Goal: Task Accomplishment & Management: Use online tool/utility

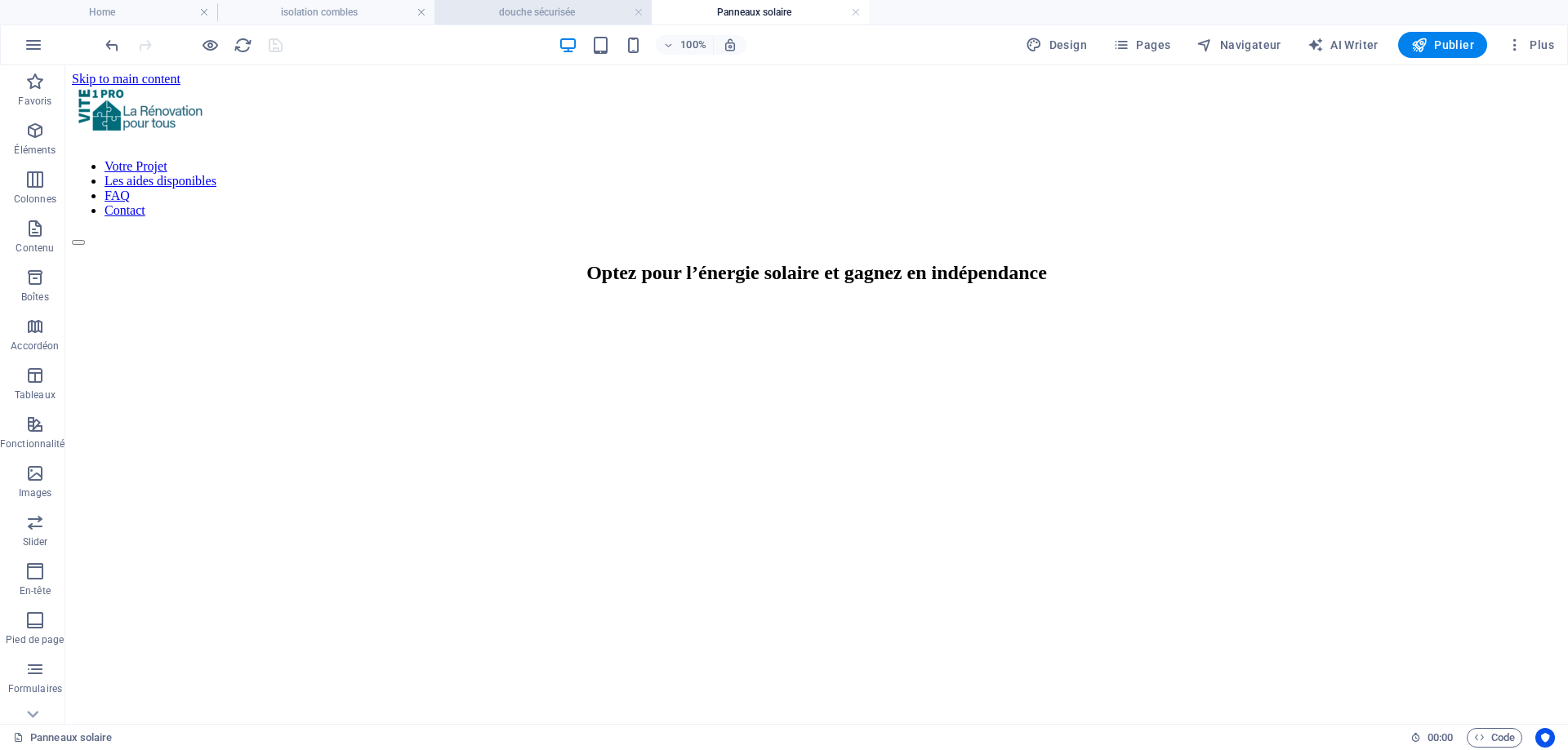
click at [492, 18] on h4 "douche sécurisée" at bounding box center [543, 13] width 218 height 18
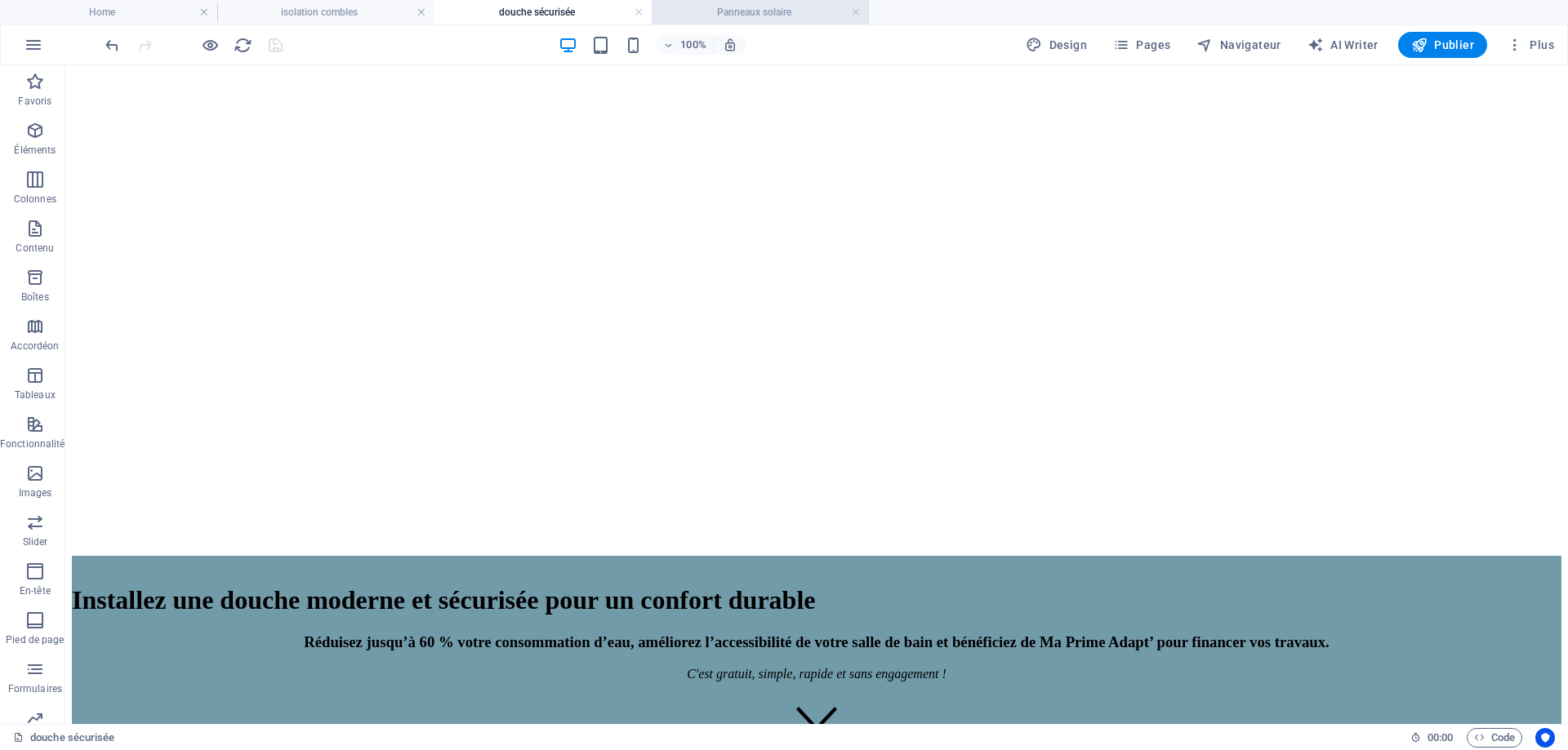
click at [701, 17] on h4 "Panneaux solaire" at bounding box center [761, 13] width 218 height 18
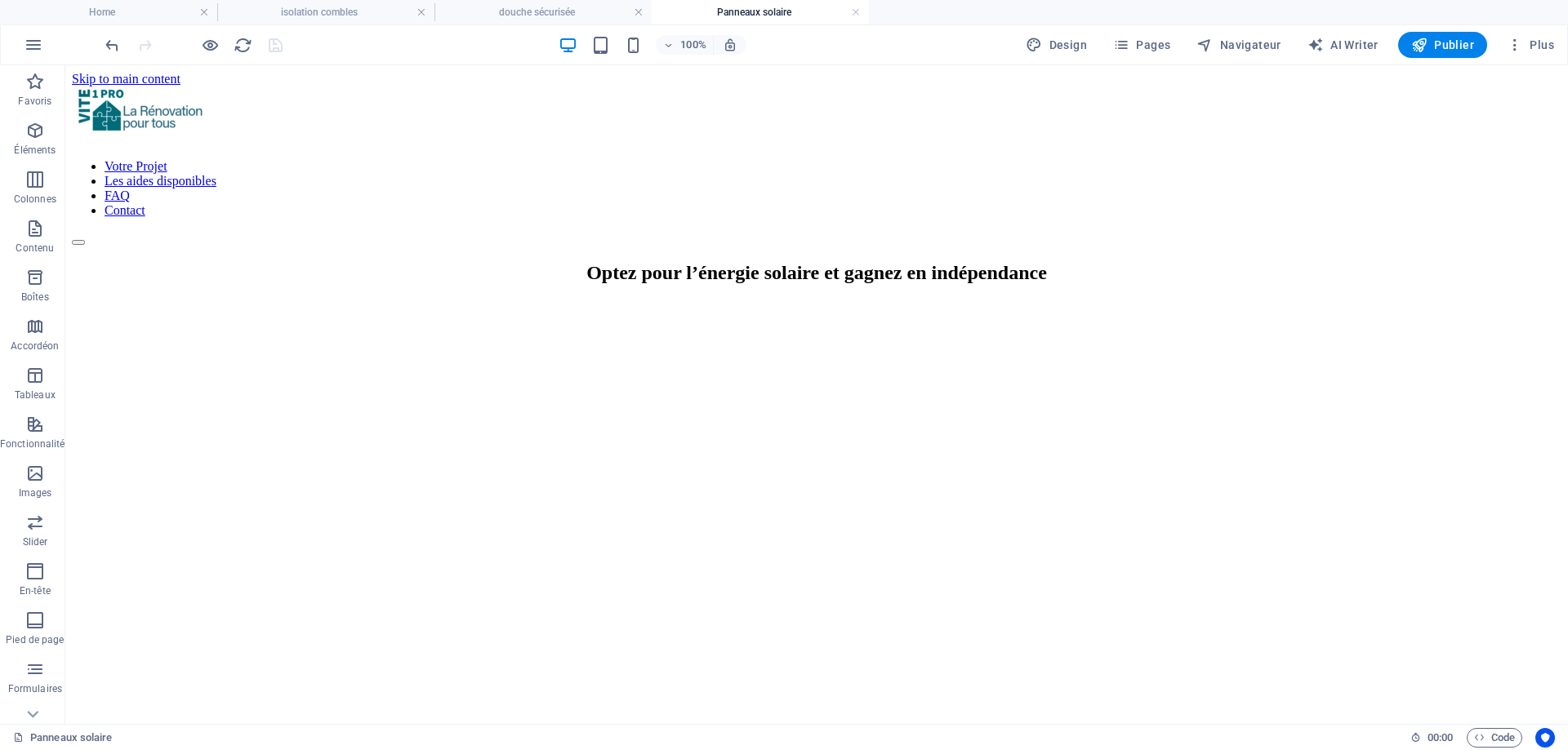
scroll to position [0, 0]
click at [1163, 48] on span "Pages" at bounding box center [1142, 45] width 57 height 17
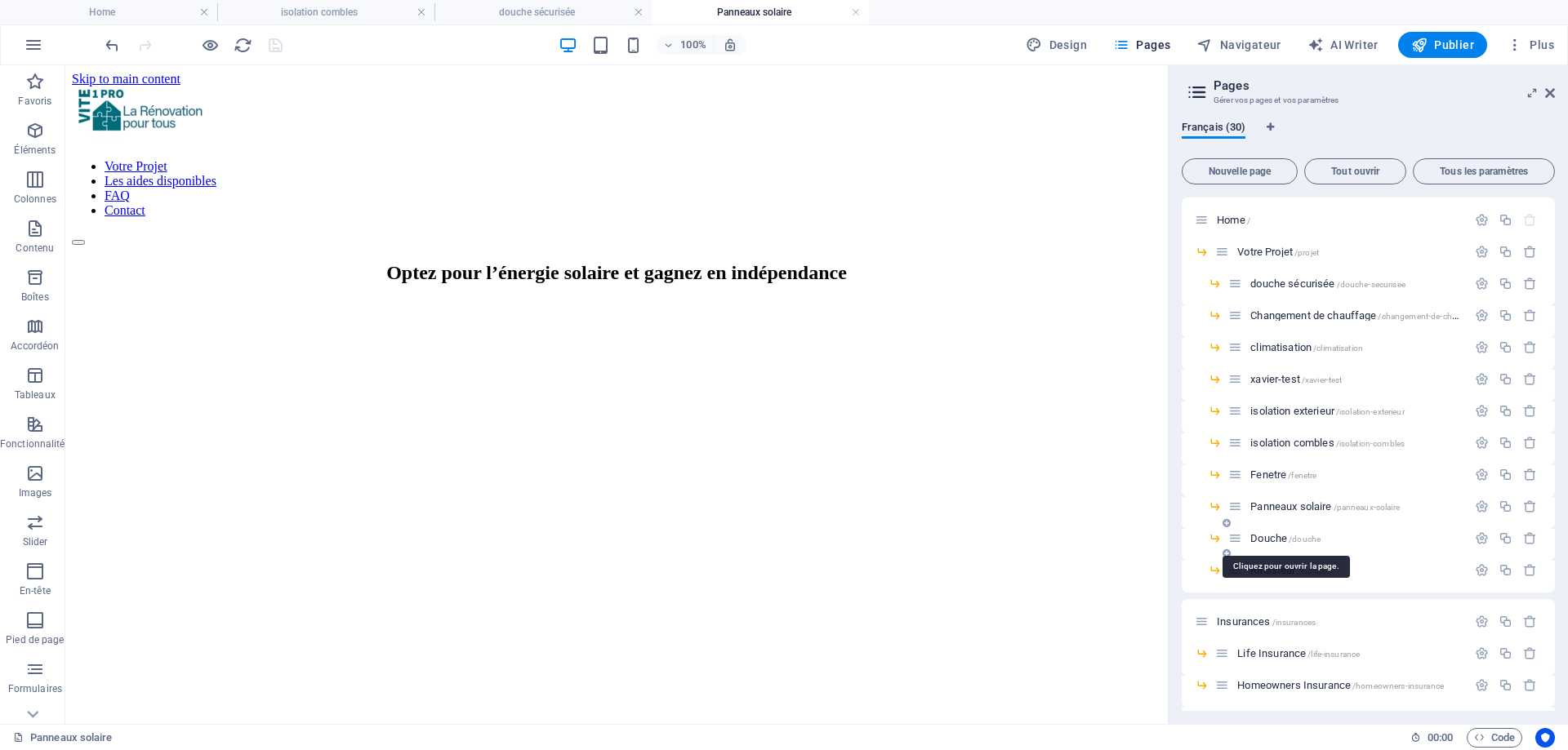
click at [1294, 540] on span "/douche" at bounding box center [1304, 539] width 32 height 9
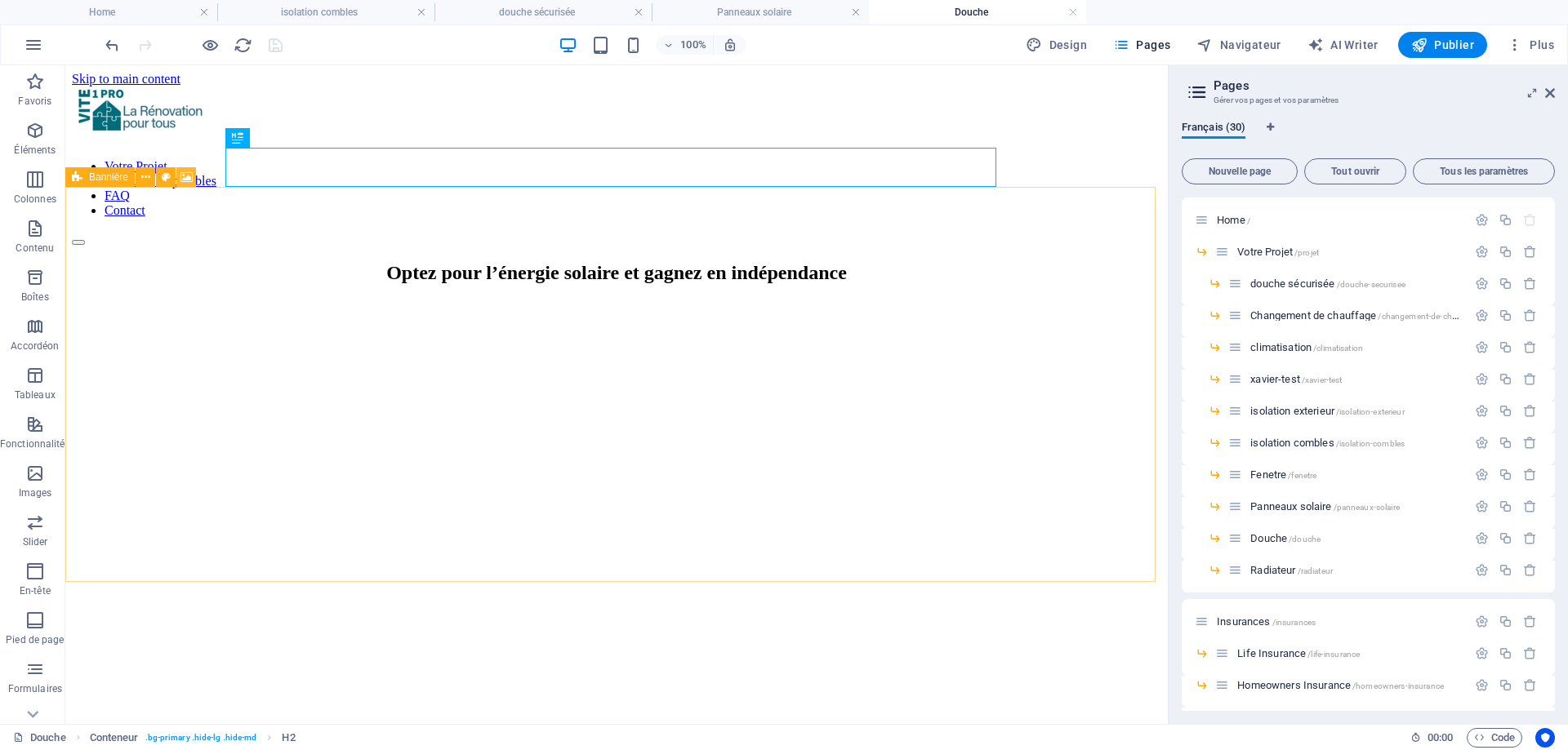
click at [184, 171] on icon at bounding box center [186, 177] width 12 height 17
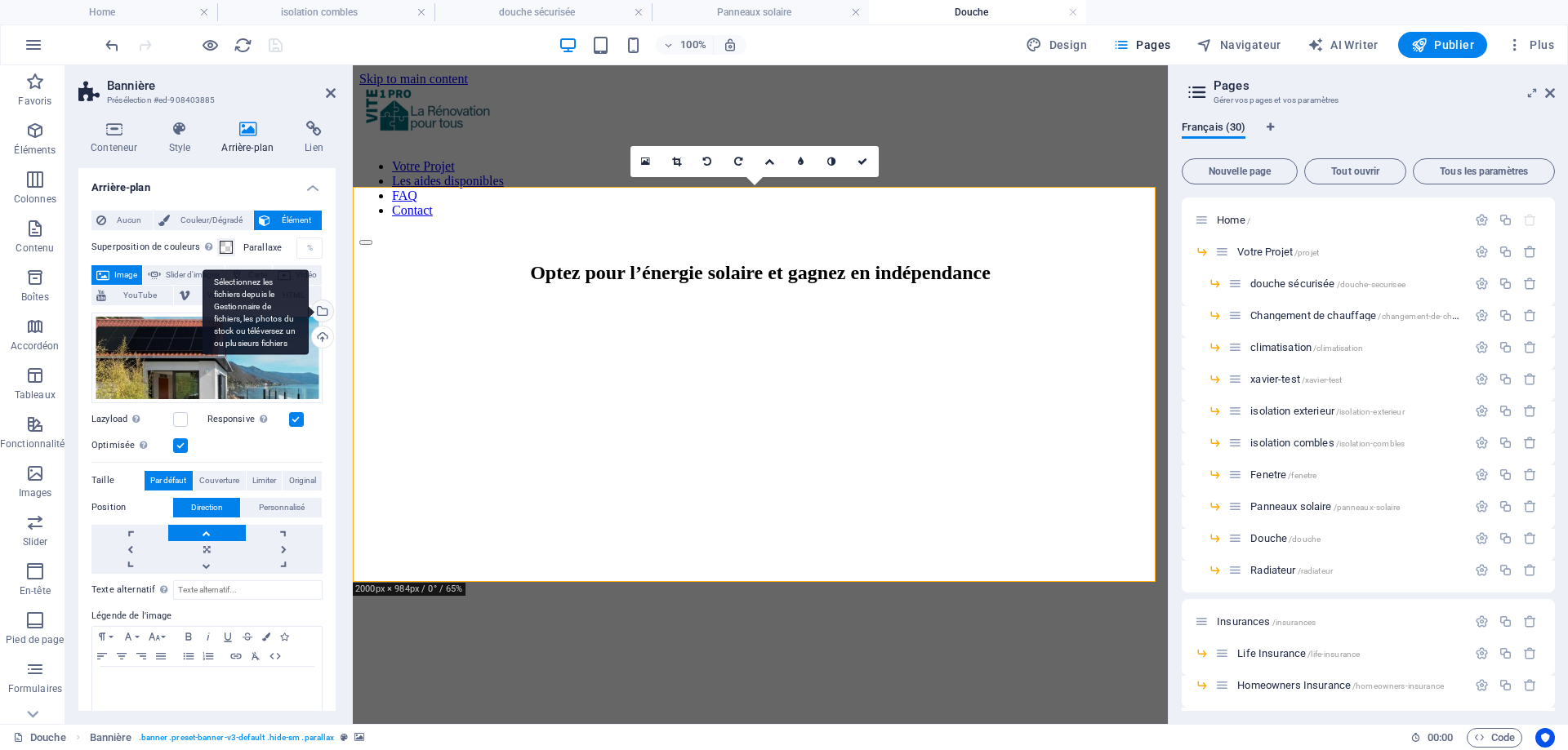
click at [239, 353] on div "Sélectionnez les fichiers depuis le Gestionnaire de fichiers, les photos du sto…" at bounding box center [256, 311] width 107 height 85
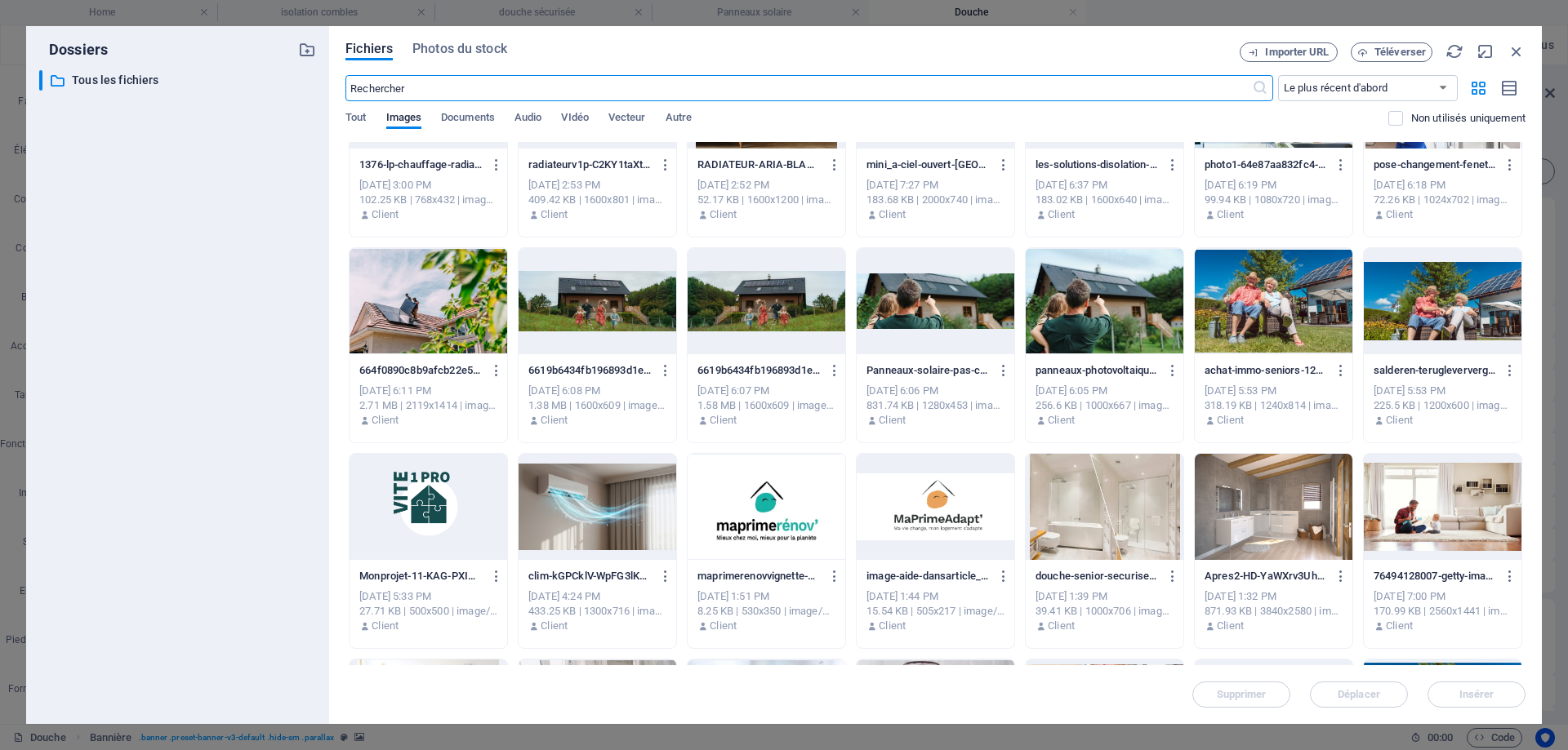
scroll to position [571, 0]
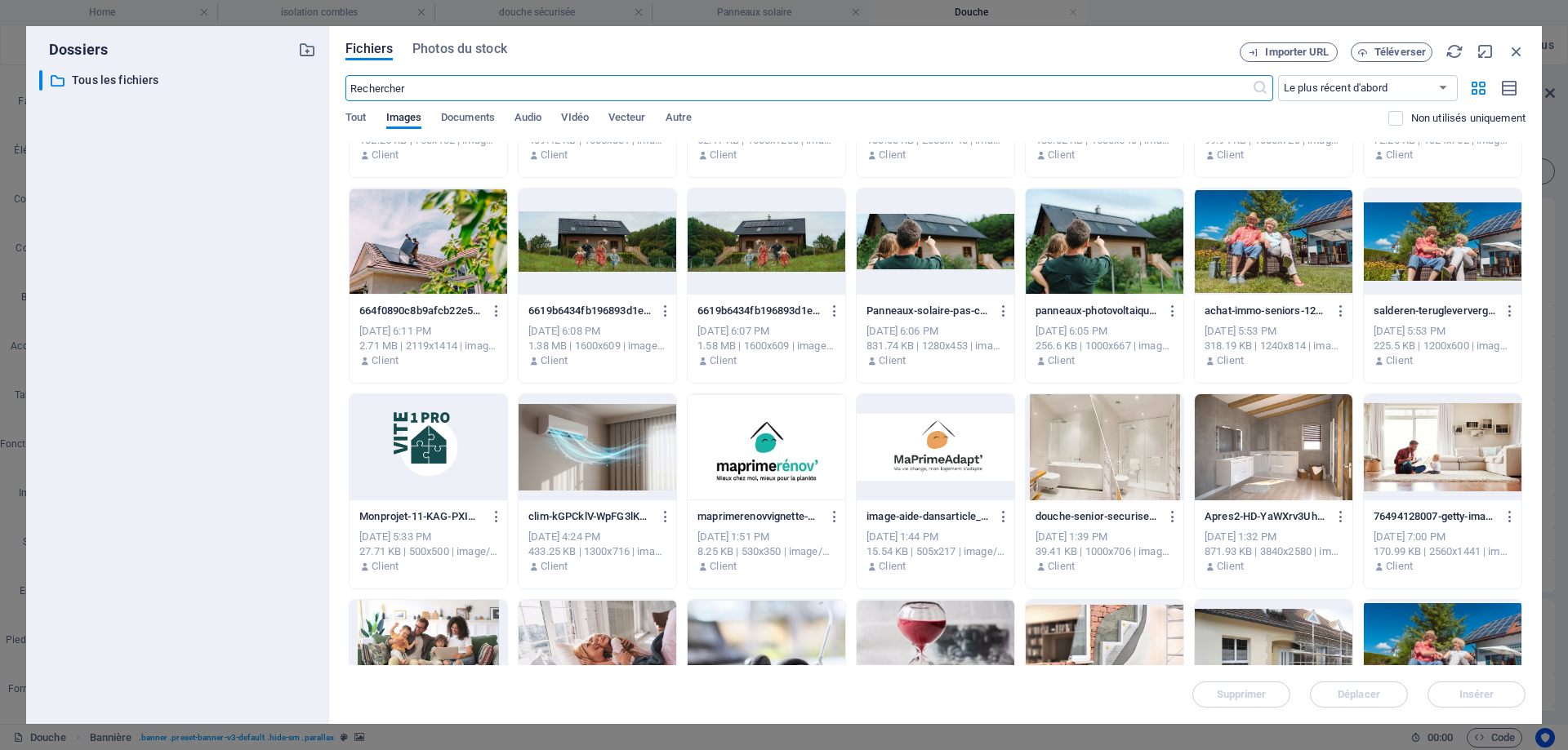
click at [1263, 460] on div at bounding box center [1274, 448] width 158 height 106
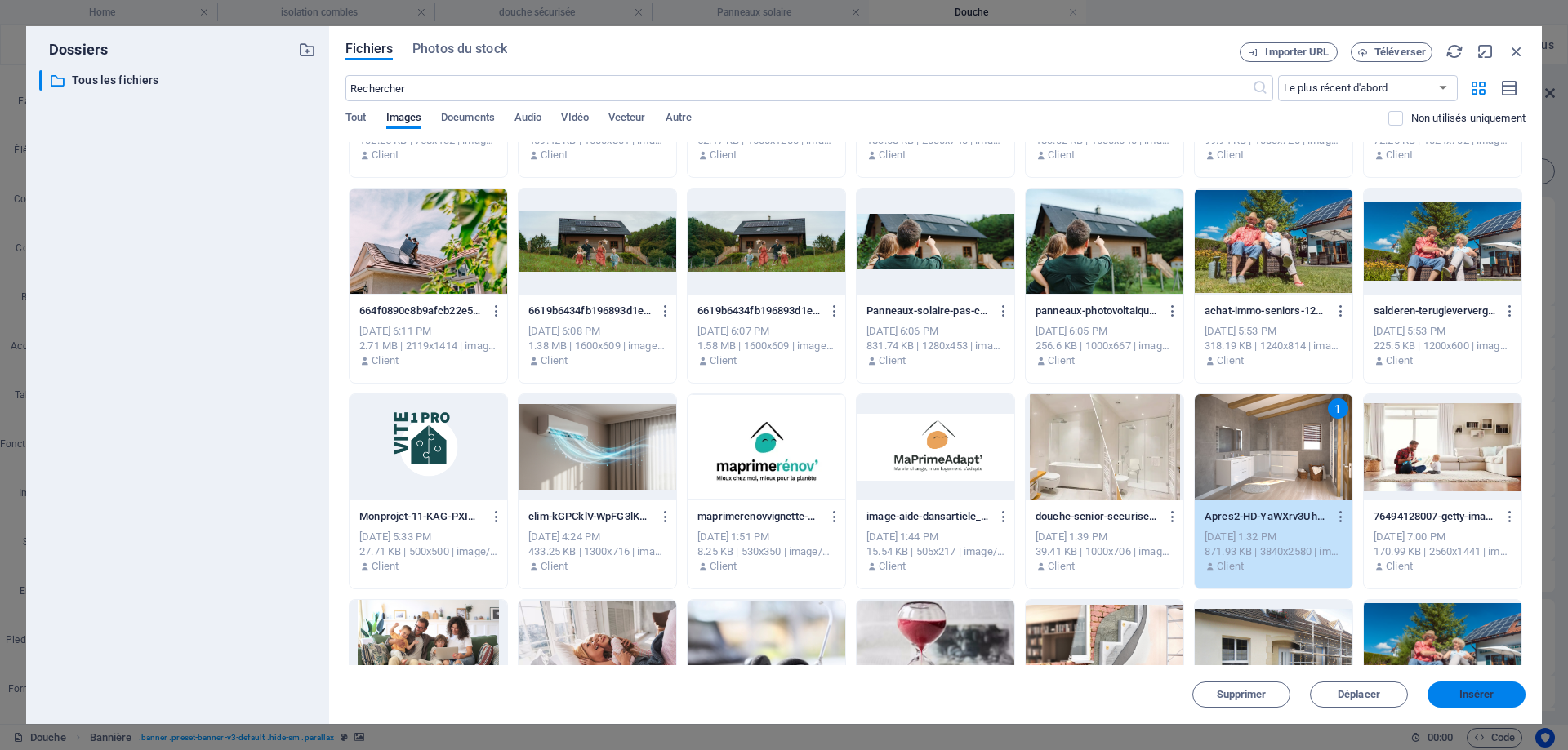
drag, startPoint x: 1475, startPoint y: 693, endPoint x: 622, endPoint y: 560, distance: 863.3
click at [1475, 693] on span "Insérer" at bounding box center [1477, 694] width 35 height 10
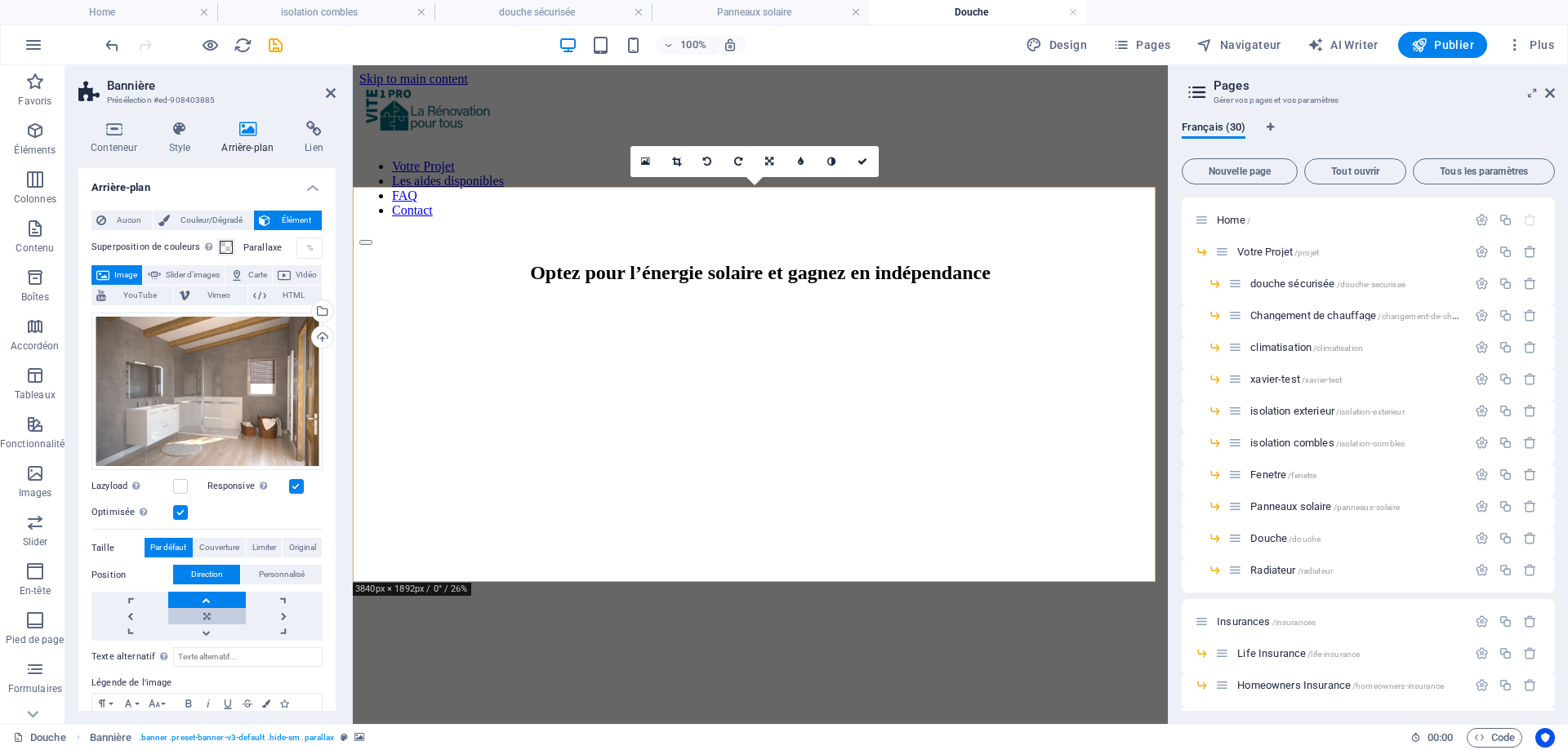
click at [214, 617] on link at bounding box center [207, 617] width 77 height 17
click at [206, 626] on link at bounding box center [207, 632] width 77 height 17
click at [331, 88] on icon at bounding box center [331, 93] width 10 height 13
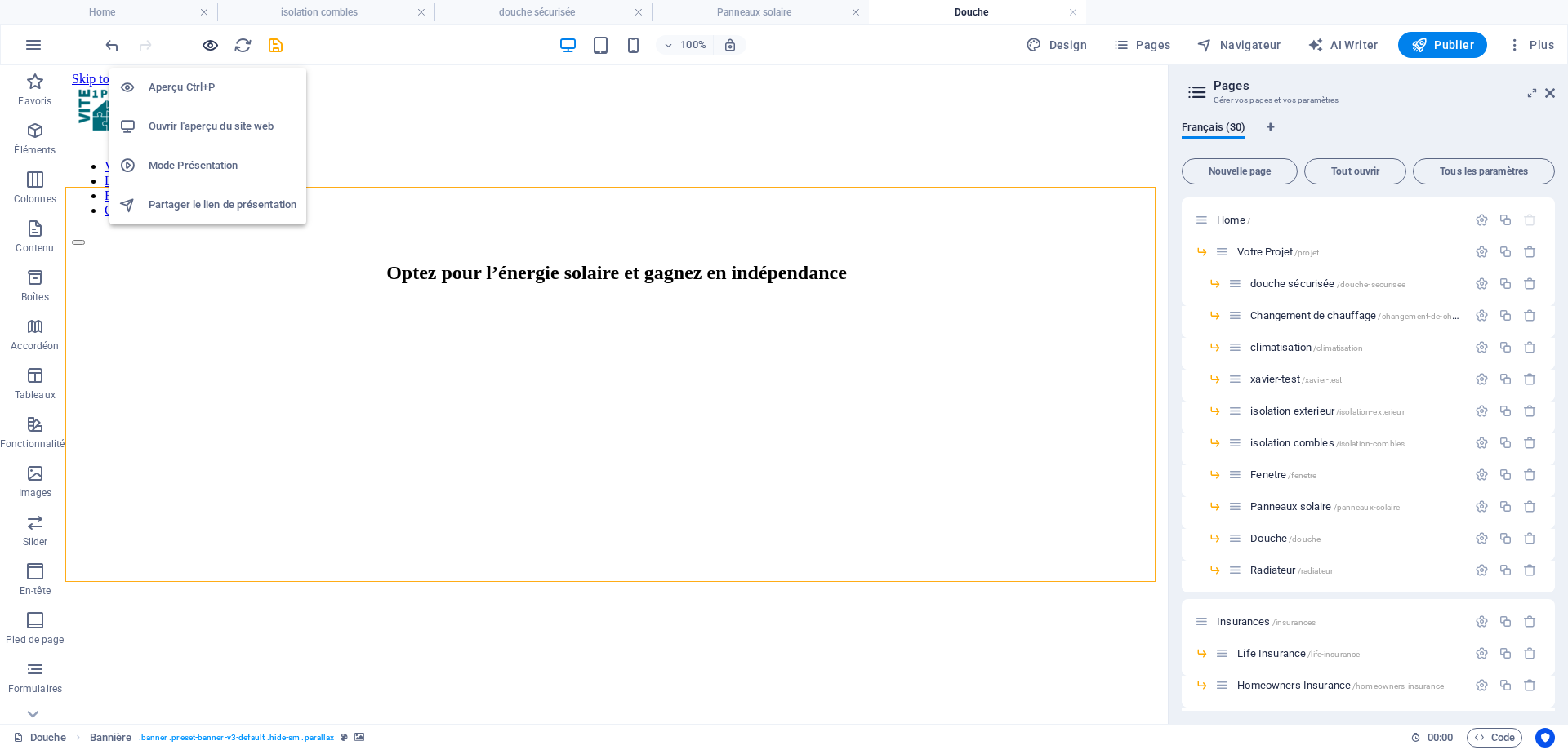
click at [204, 44] on icon "button" at bounding box center [210, 45] width 18 height 18
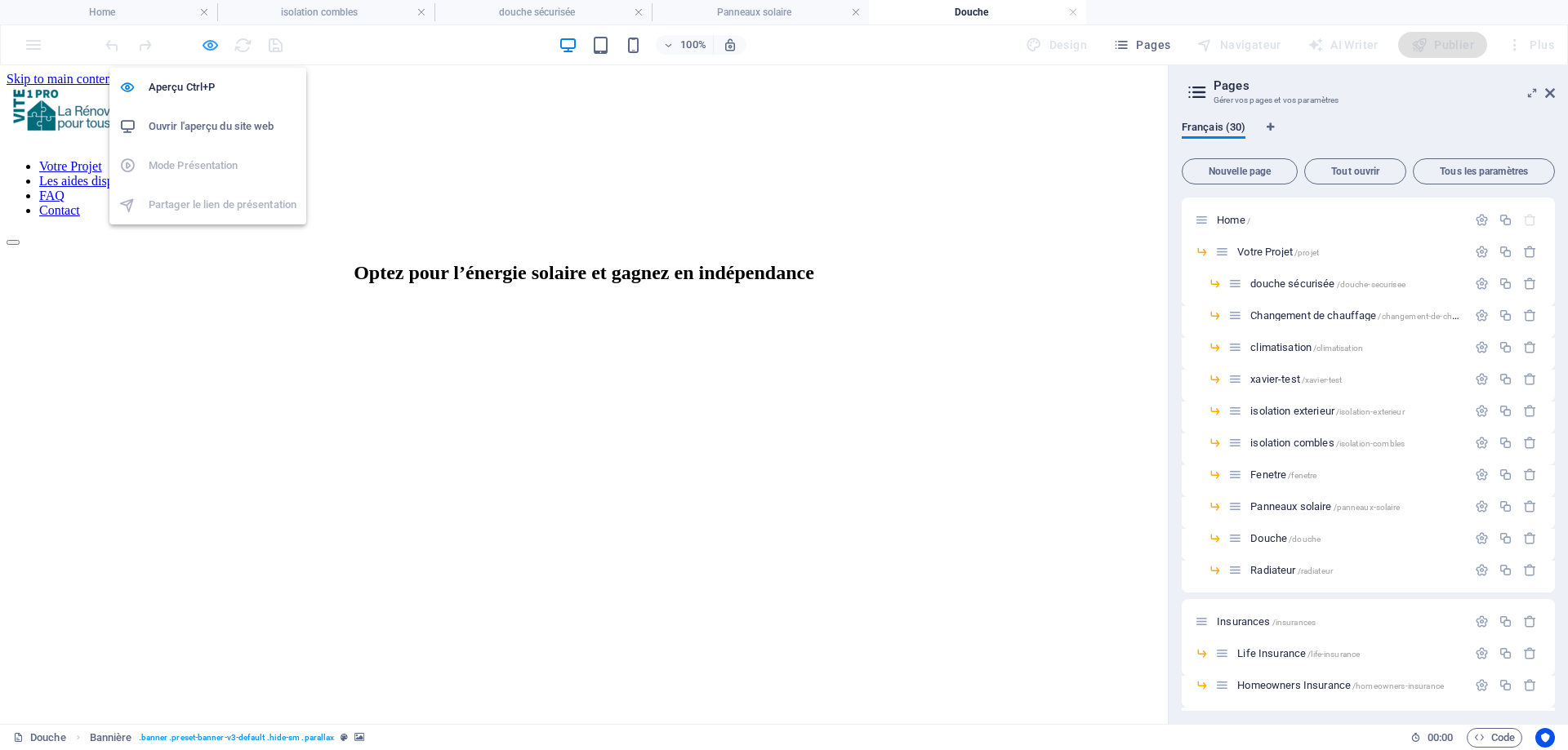
click at [205, 46] on icon "button" at bounding box center [210, 45] width 18 height 18
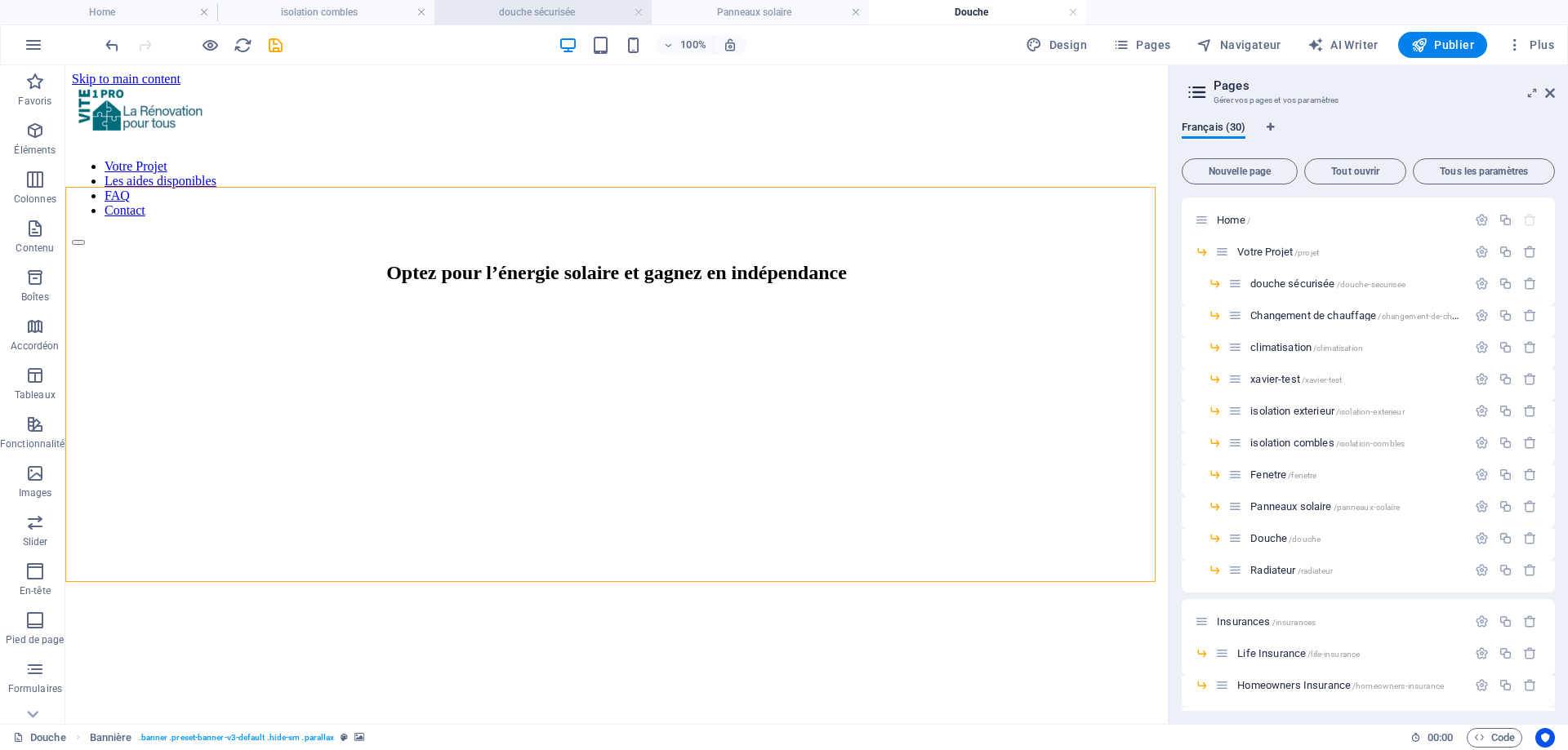
click at [509, 23] on li "douche sécurisée" at bounding box center [543, 12] width 218 height 25
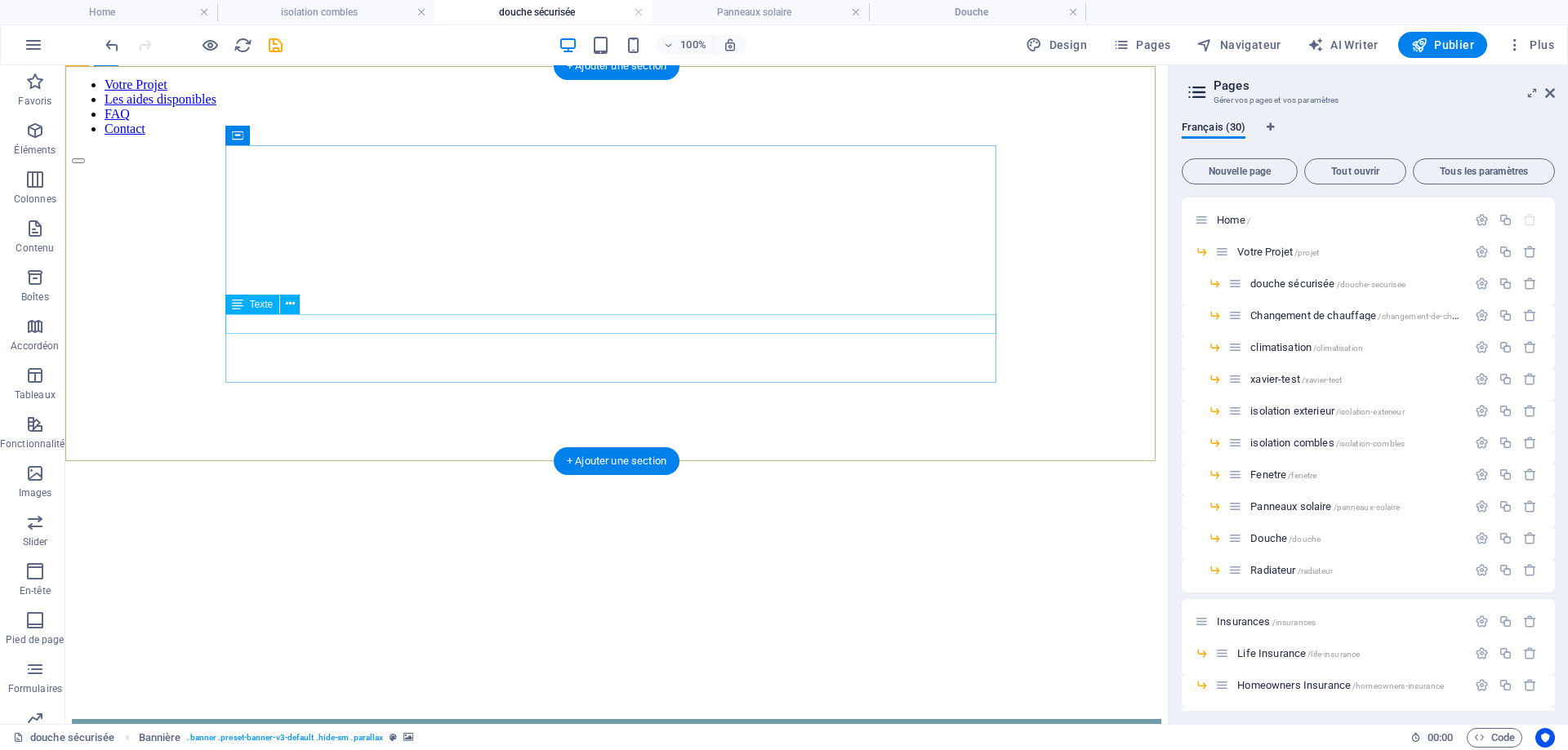
scroll to position [0, 0]
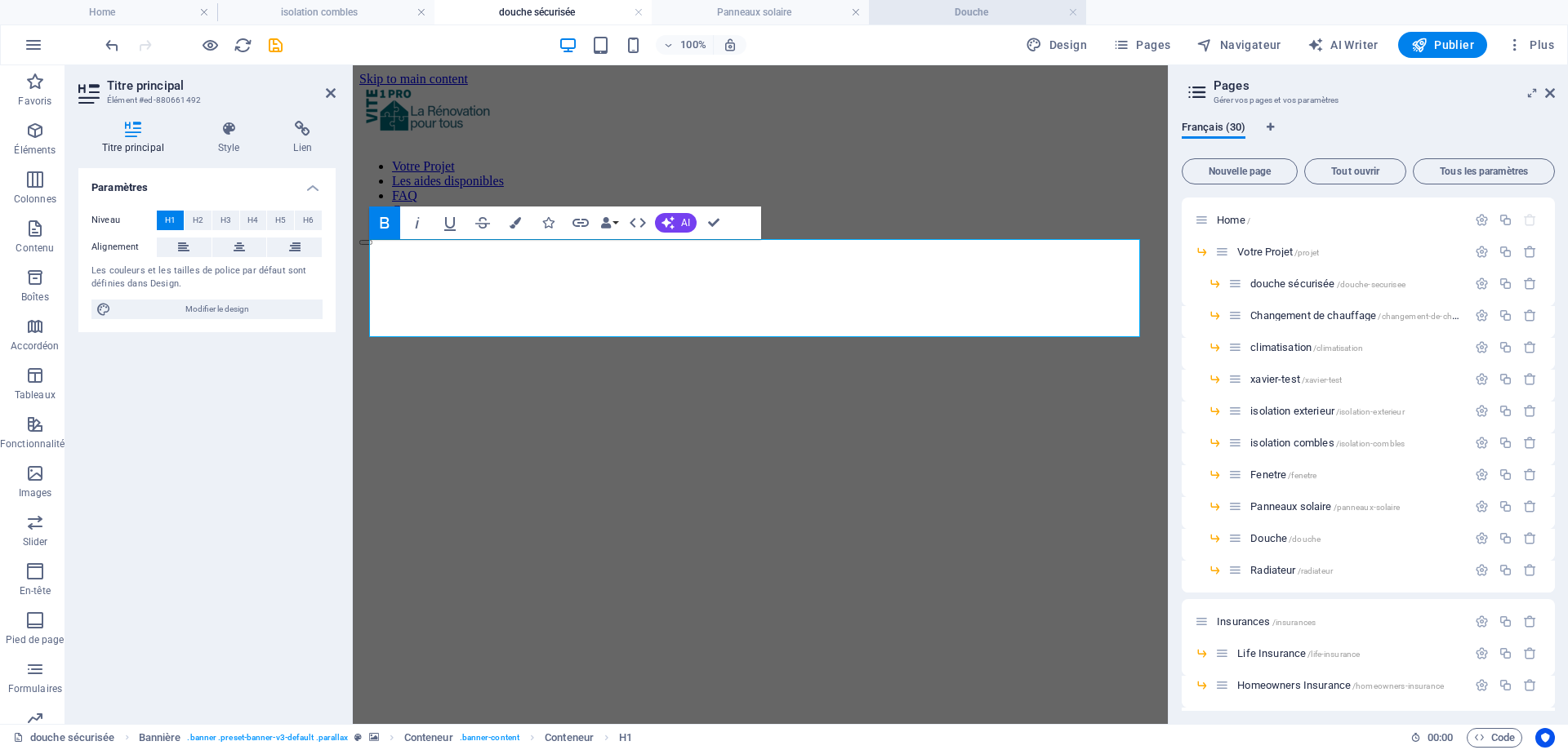
click at [904, 6] on h4 "Douche" at bounding box center [977, 13] width 218 height 18
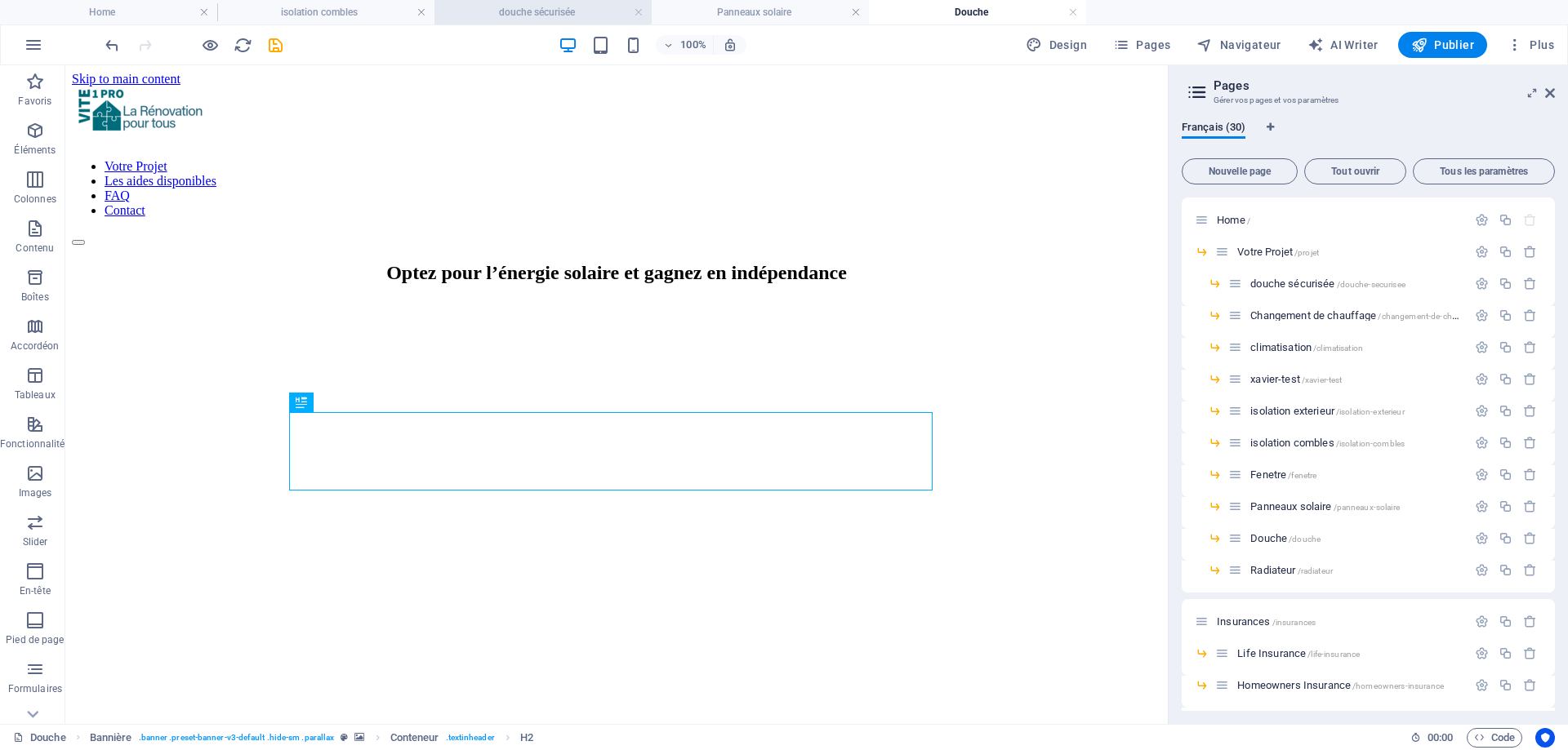
click at [502, 1] on li "douche sécurisée" at bounding box center [543, 12] width 218 height 25
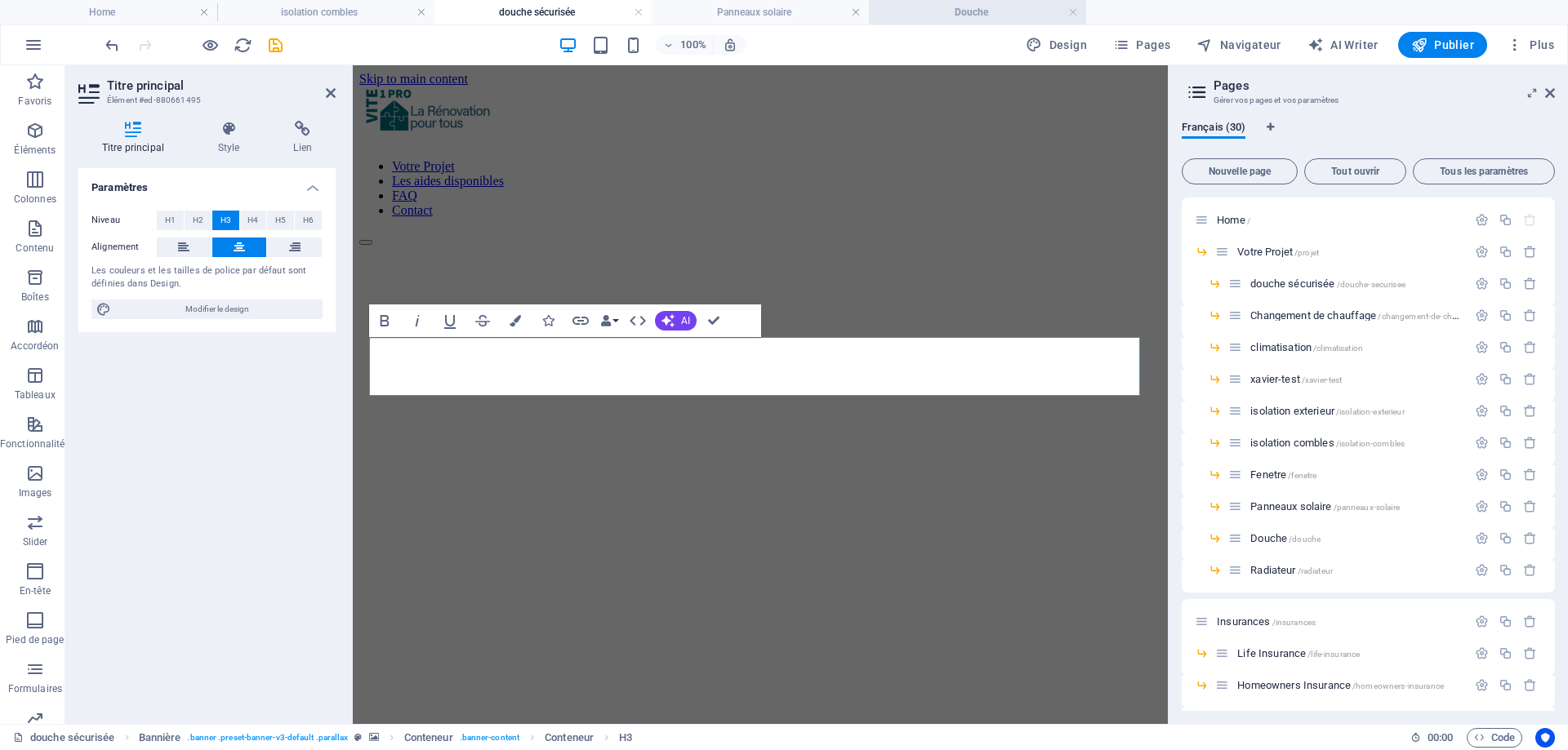
click at [900, 7] on h4 "Douche" at bounding box center [977, 13] width 218 height 18
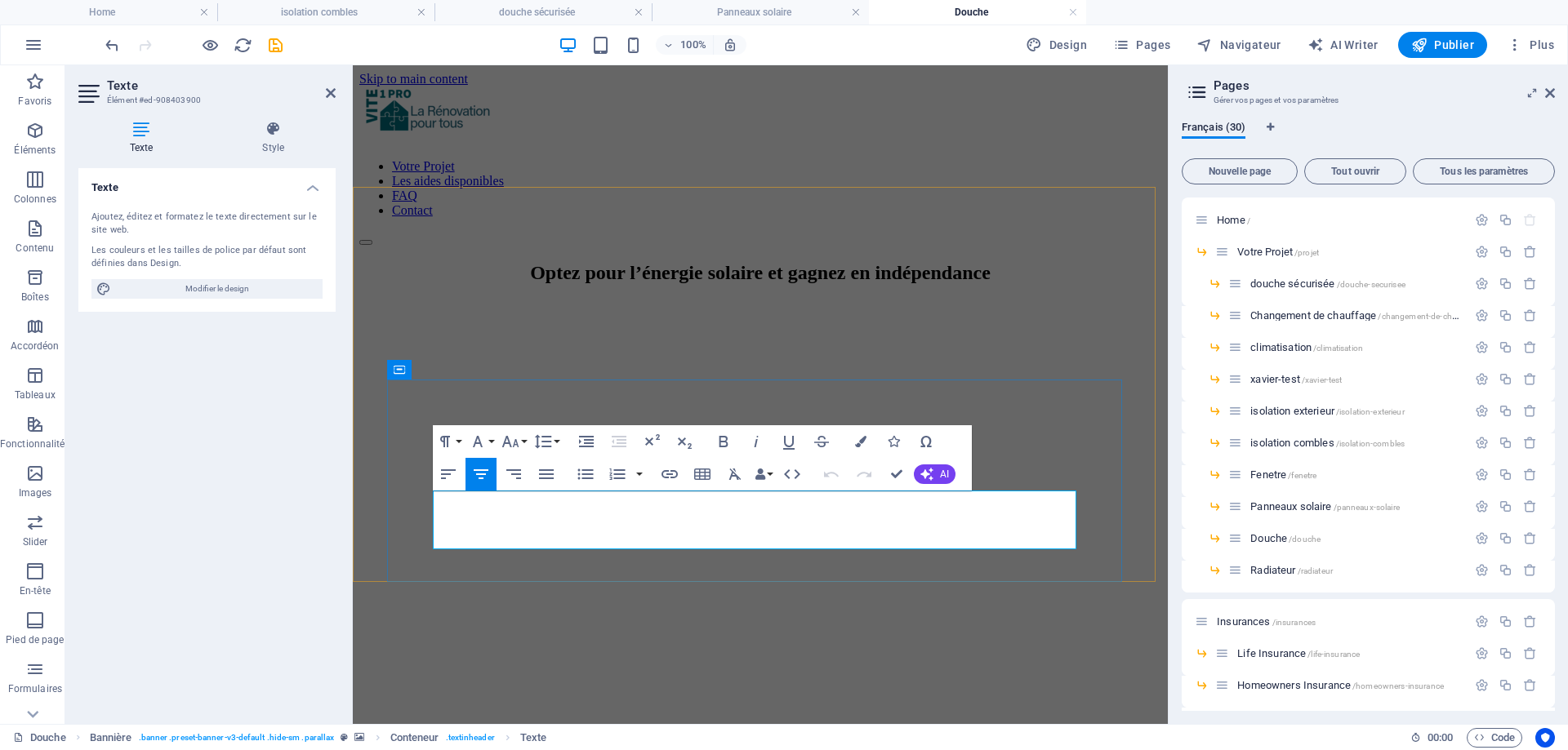
drag, startPoint x: 461, startPoint y: 512, endPoint x: 998, endPoint y: 540, distance: 537.7
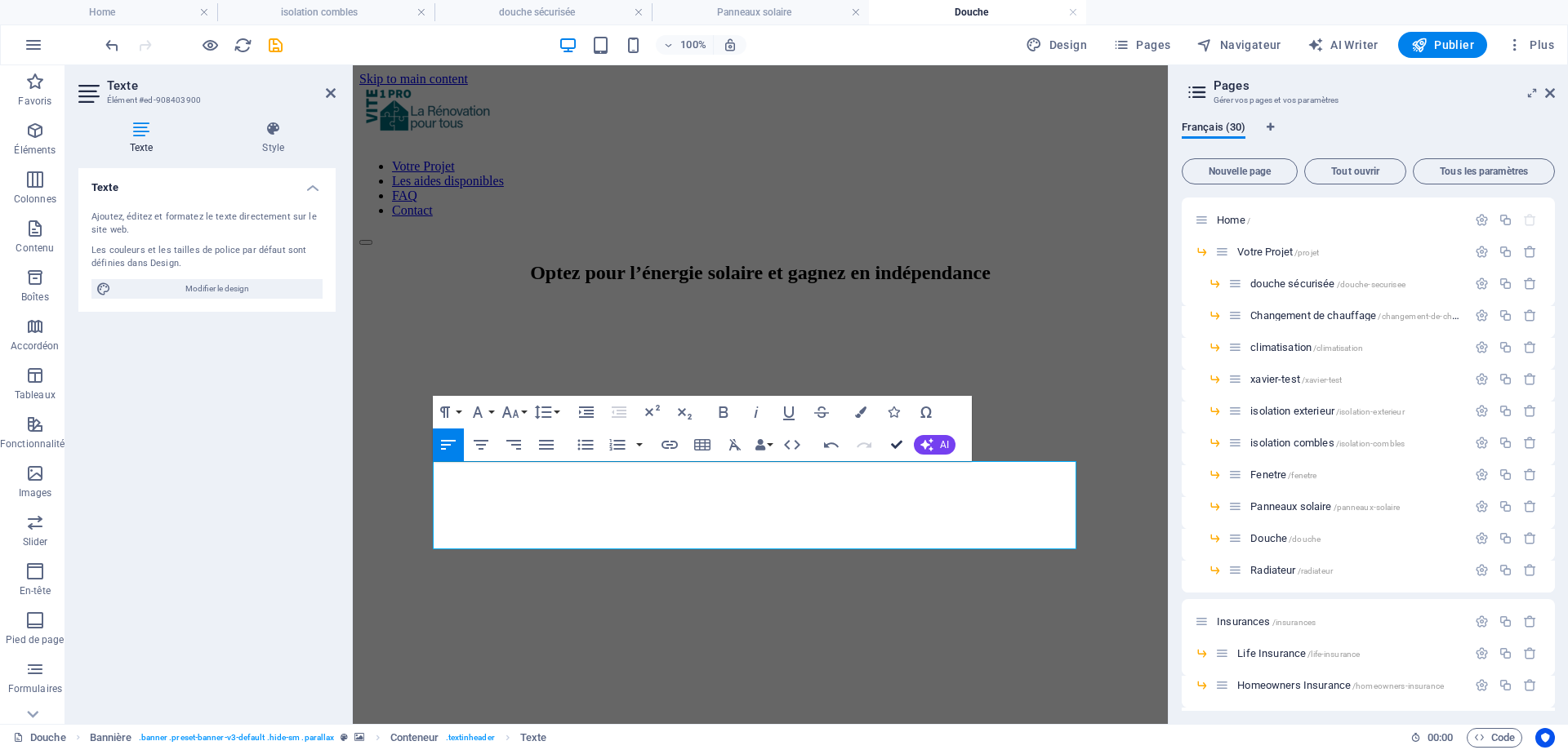
drag, startPoint x: 889, startPoint y: 451, endPoint x: 809, endPoint y: 391, distance: 100.0
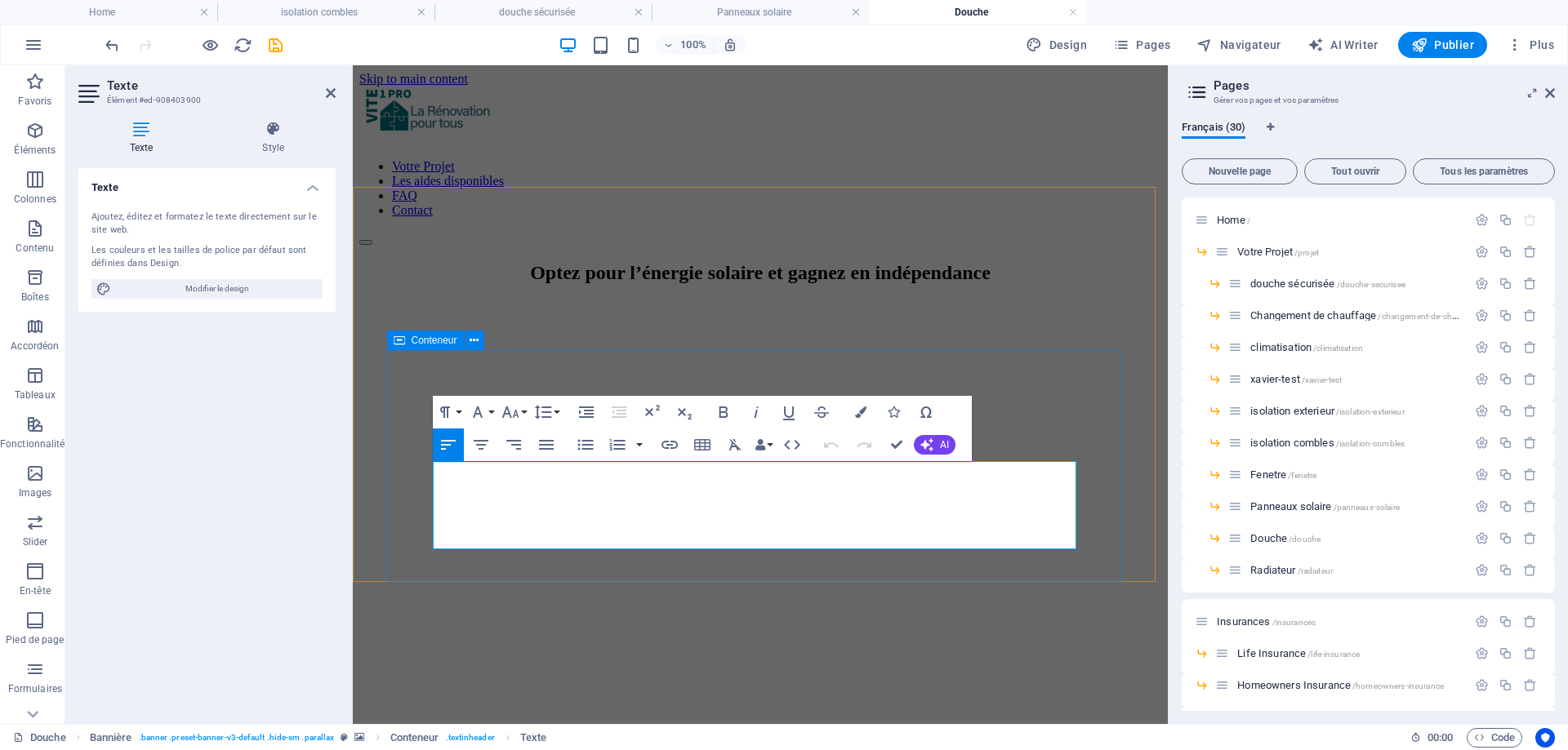
drag, startPoint x: 423, startPoint y: 476, endPoint x: 448, endPoint y: 472, distance: 25.3
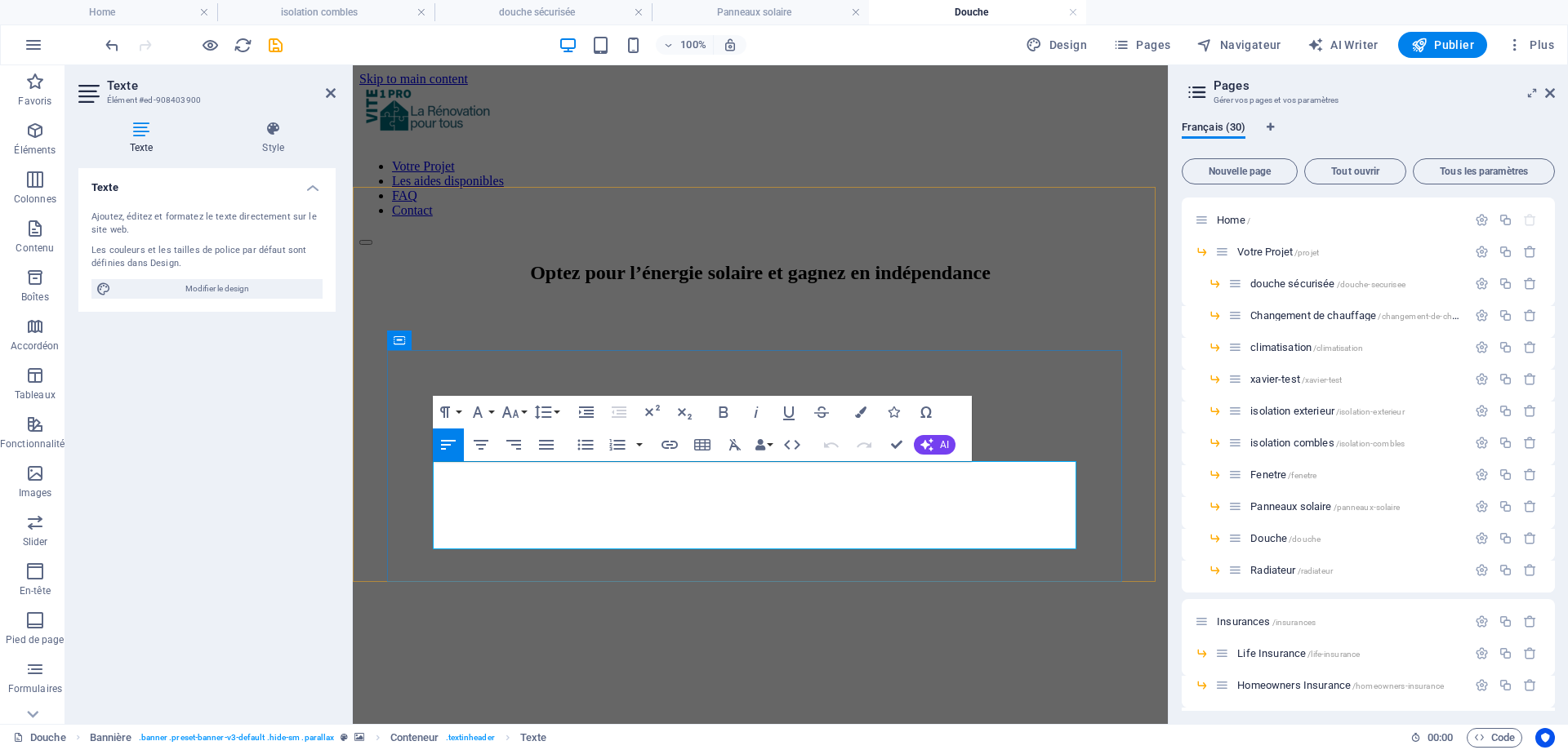
drag, startPoint x: 439, startPoint y: 479, endPoint x: 976, endPoint y: 541, distance: 540.6
click at [860, 416] on icon "button" at bounding box center [861, 412] width 11 height 11
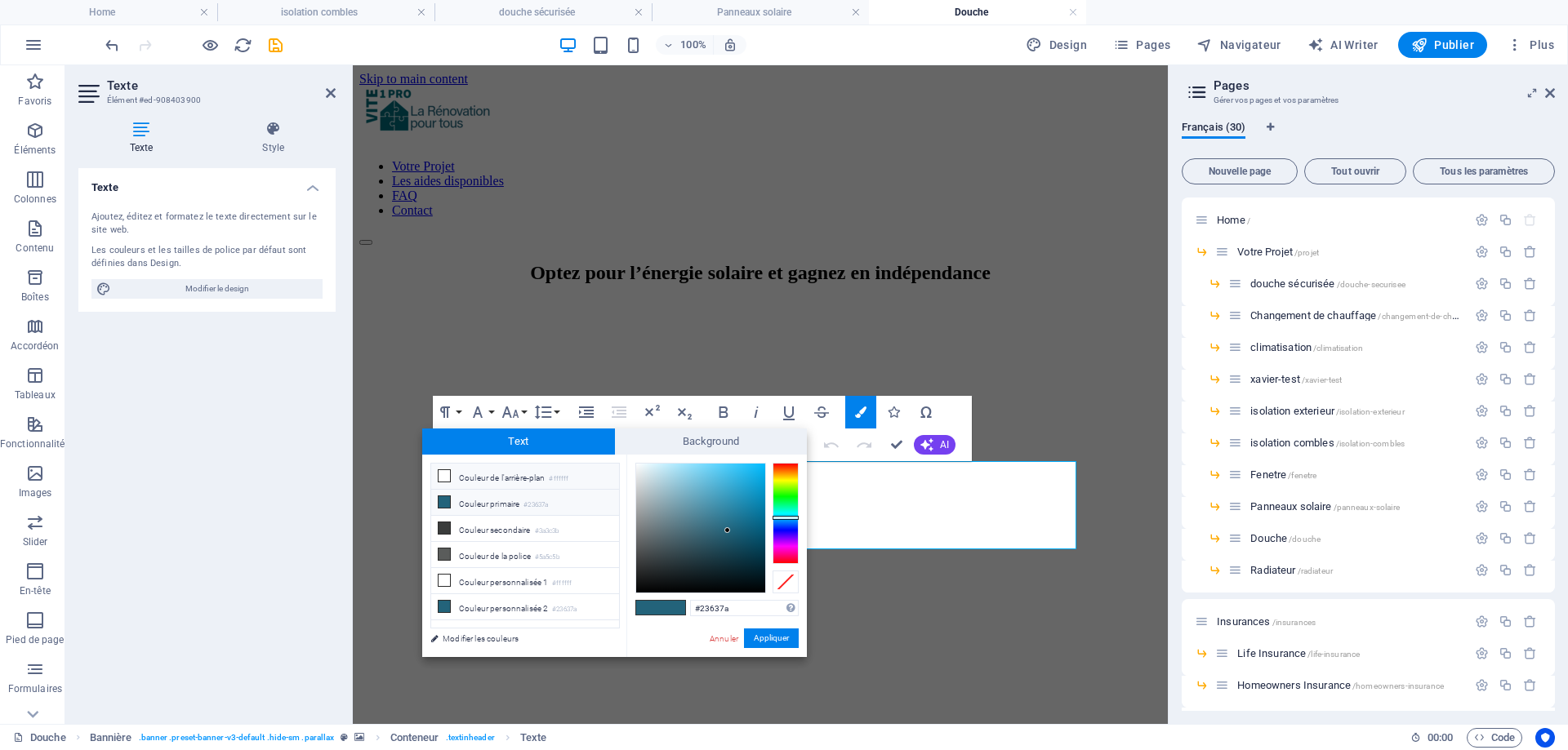
click at [502, 470] on li "Couleur de l'arrière-plan #ffffff" at bounding box center [525, 476] width 188 height 26
type input "#ffffff"
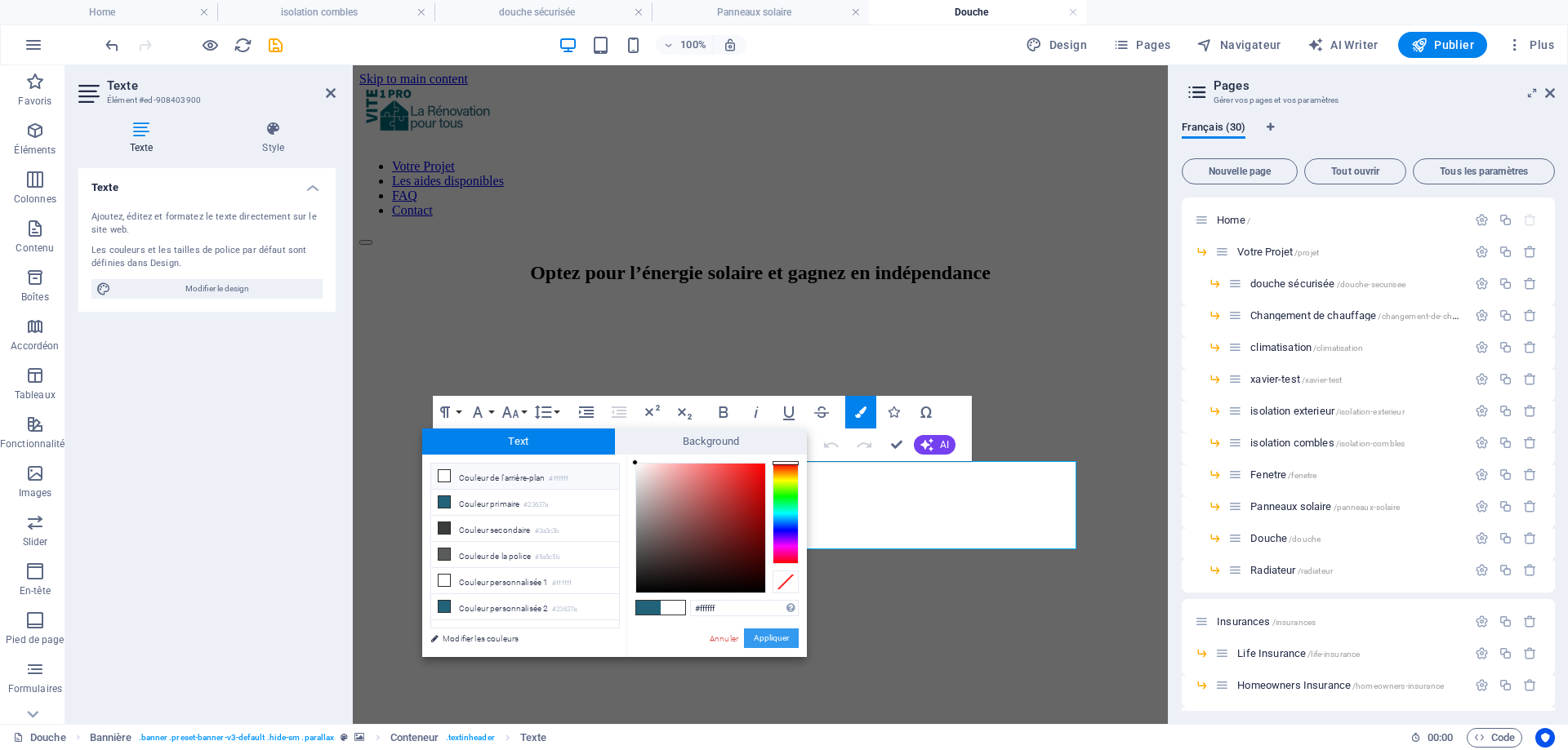
click at [761, 640] on button "Appliquer" at bounding box center [772, 638] width 55 height 19
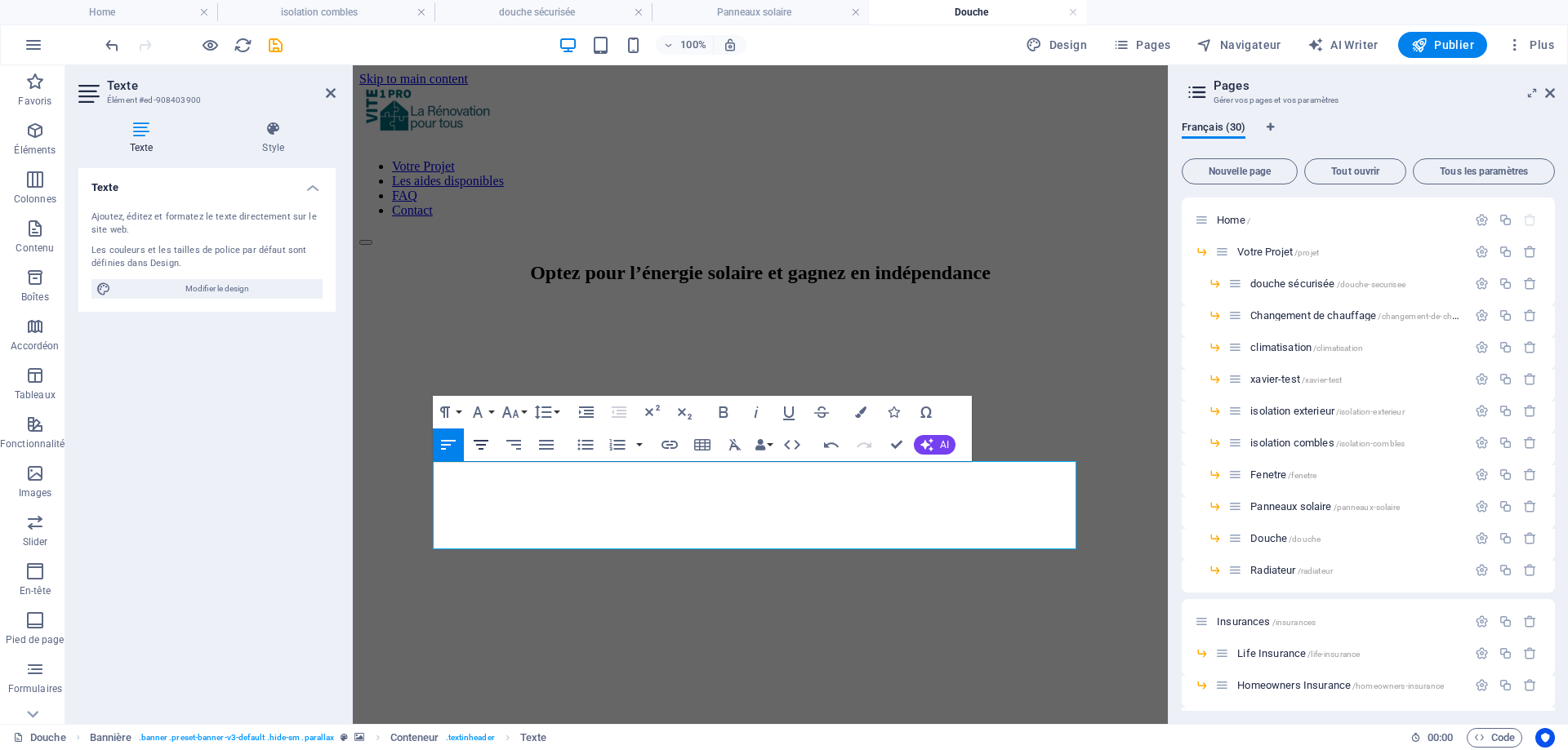
click at [476, 444] on icon "button" at bounding box center [480, 444] width 19 height 19
click at [512, 409] on icon "button" at bounding box center [510, 411] width 19 height 19
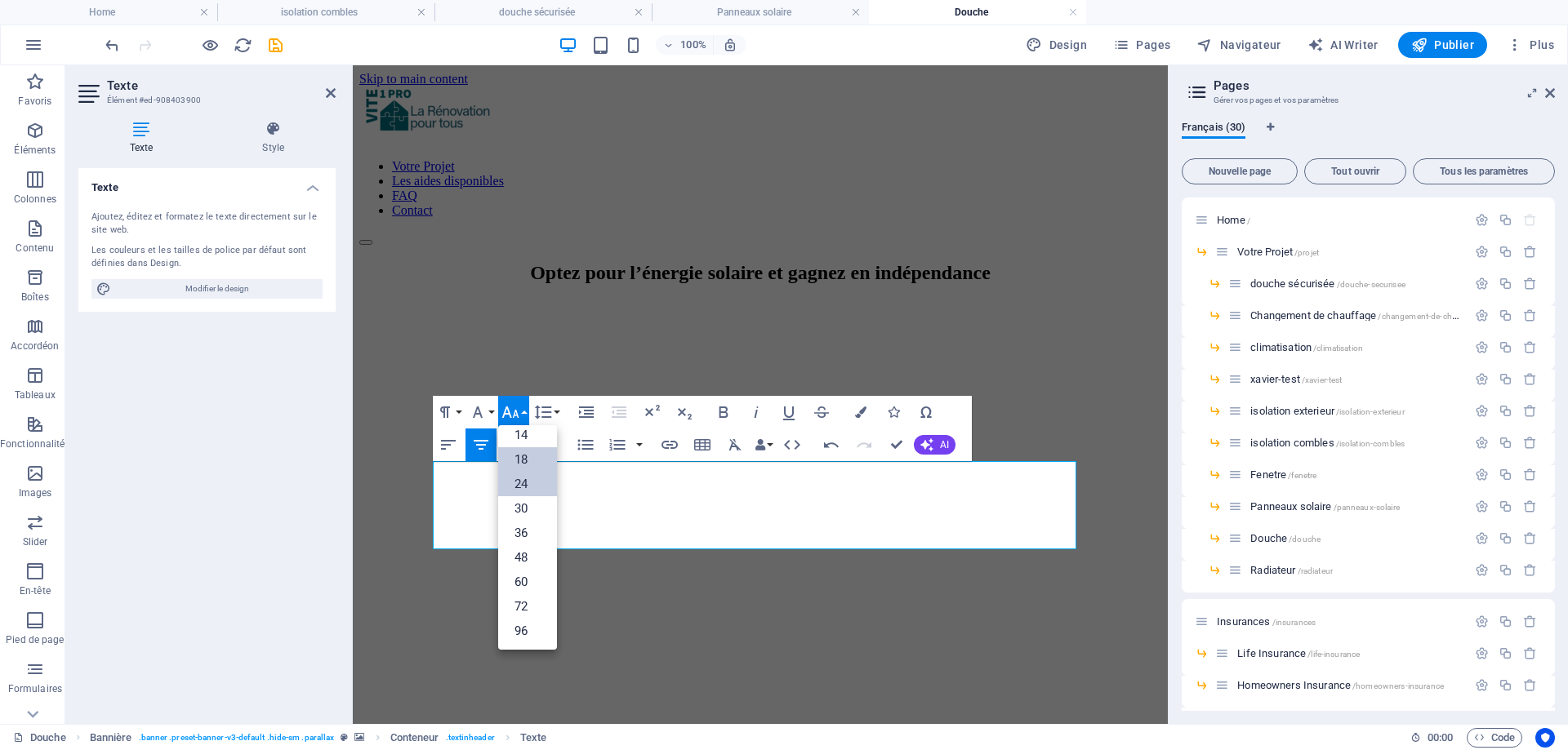
scroll to position [131, 0]
click at [527, 465] on link "18" at bounding box center [527, 459] width 59 height 25
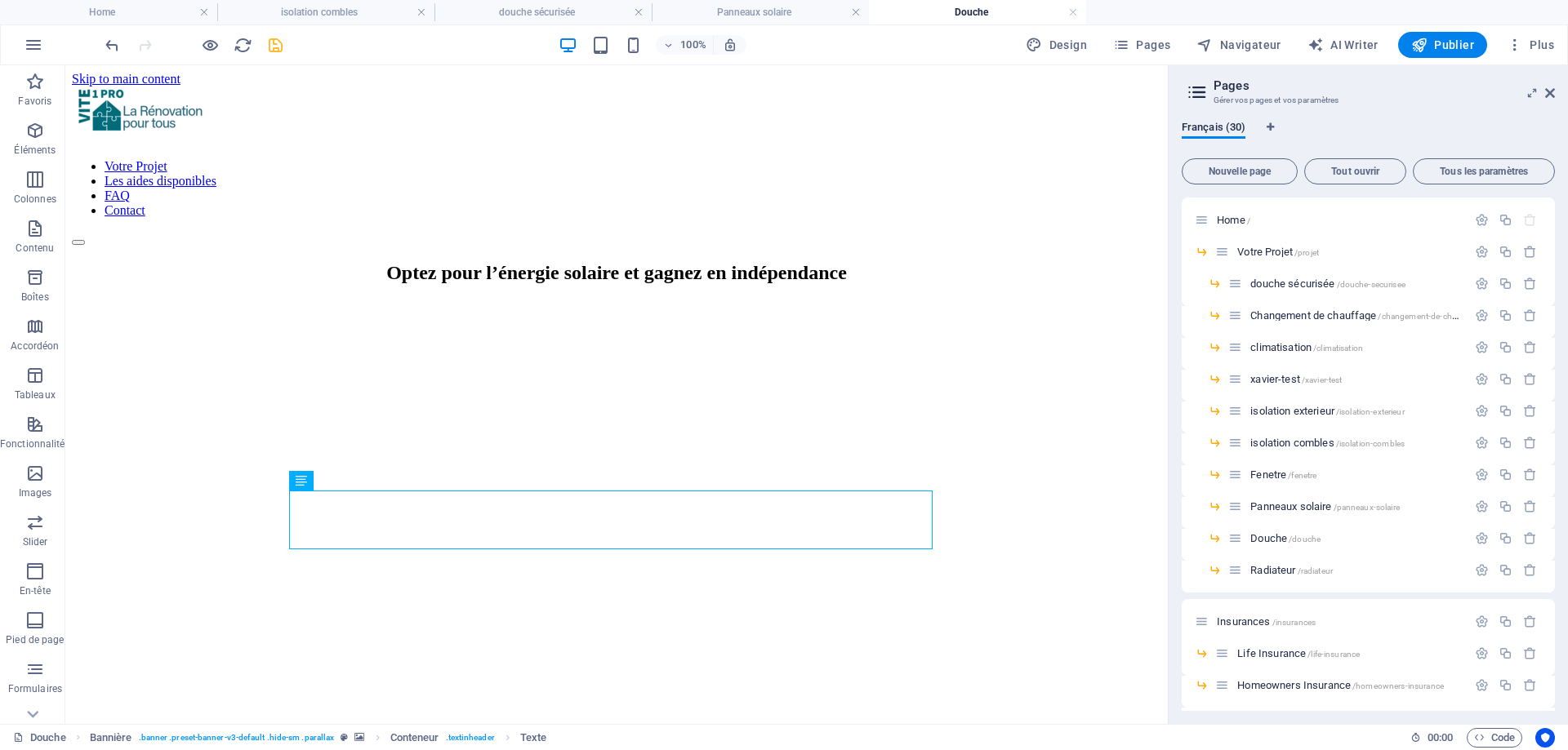
click at [266, 47] on icon "save" at bounding box center [276, 45] width 18 height 18
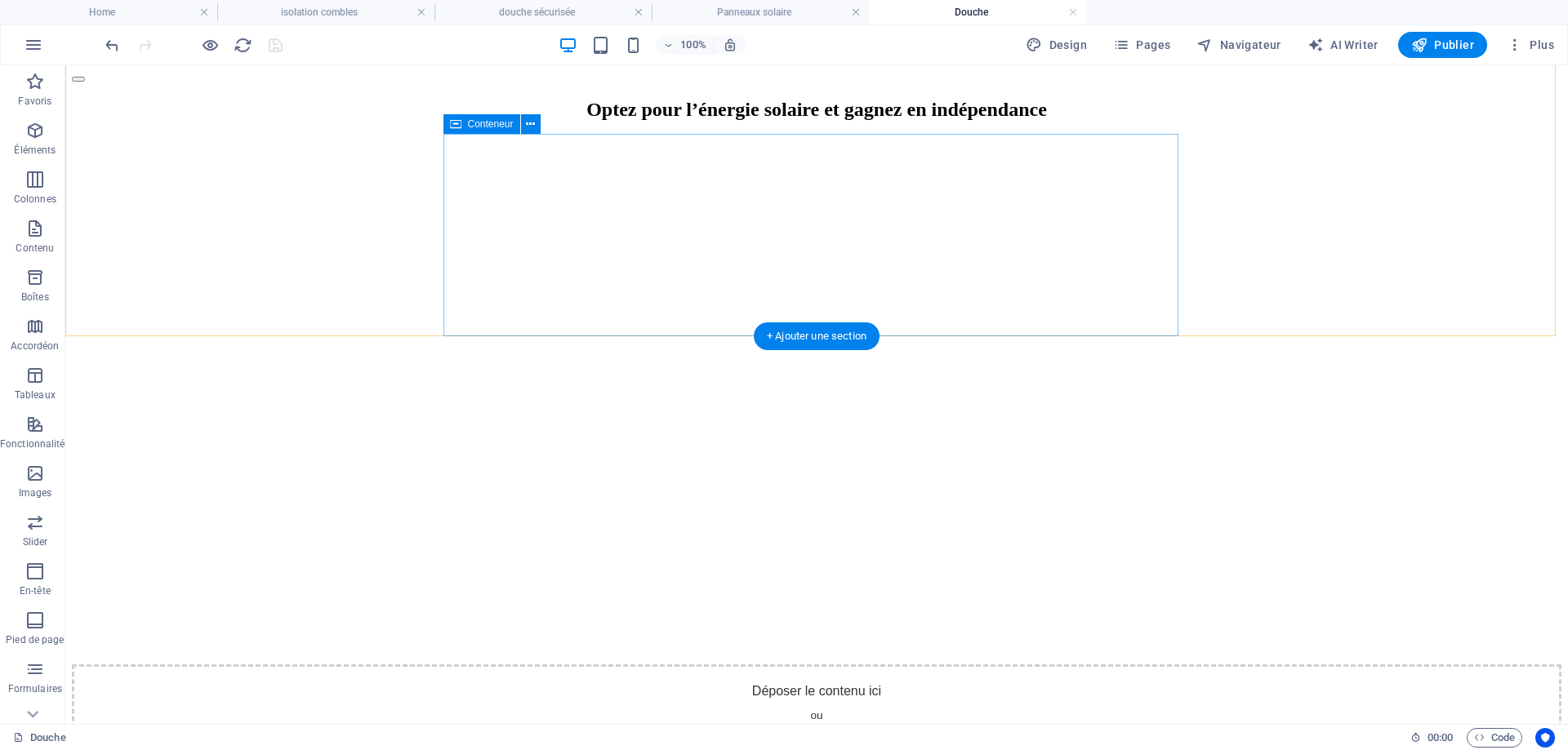
scroll to position [327, 0]
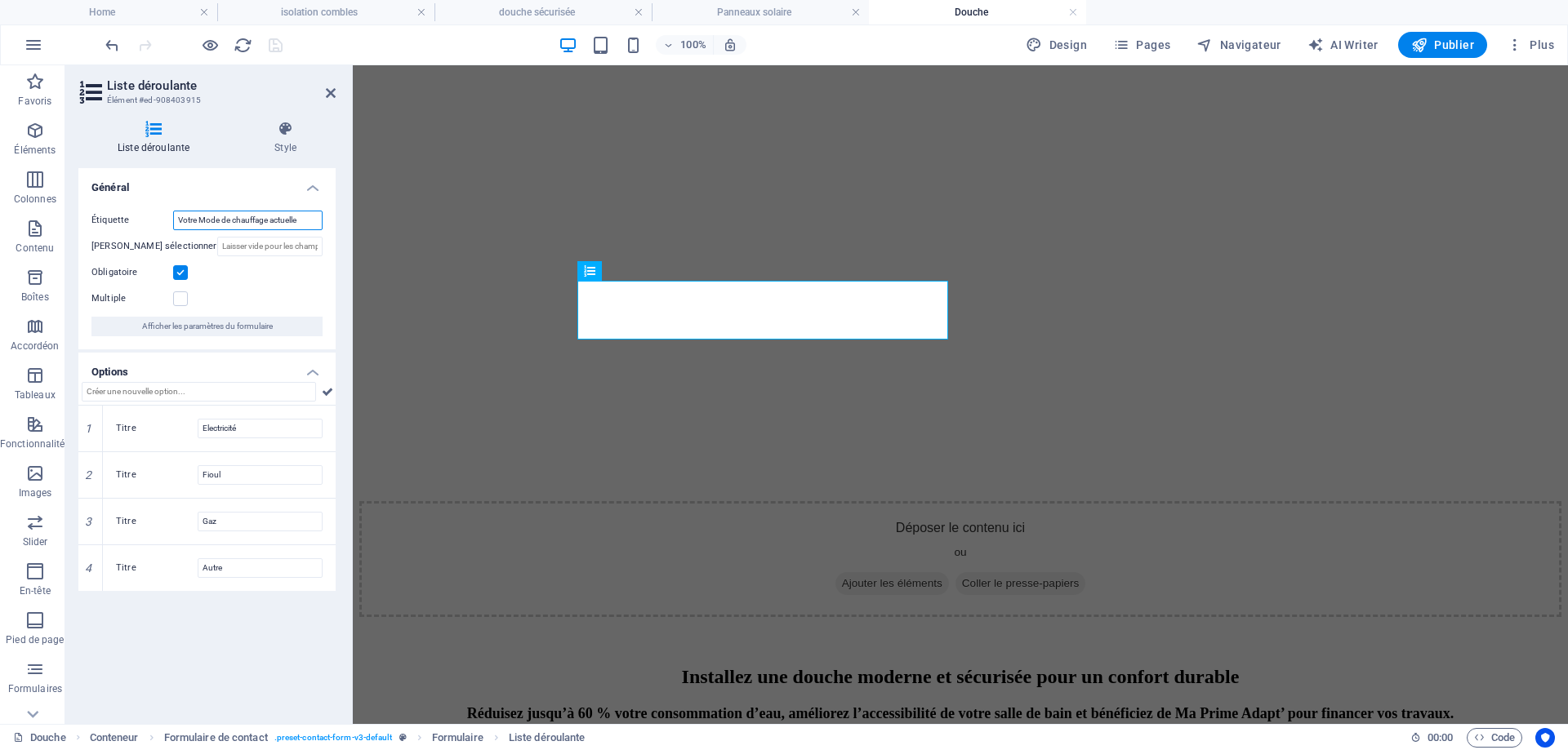
click at [212, 225] on input "Votre Mode de chauffage actuelle" at bounding box center [248, 219] width 150 height 19
type input "Quelle est votre installation actuelle ?"
click at [90, 526] on icon at bounding box center [90, 521] width 7 height 10
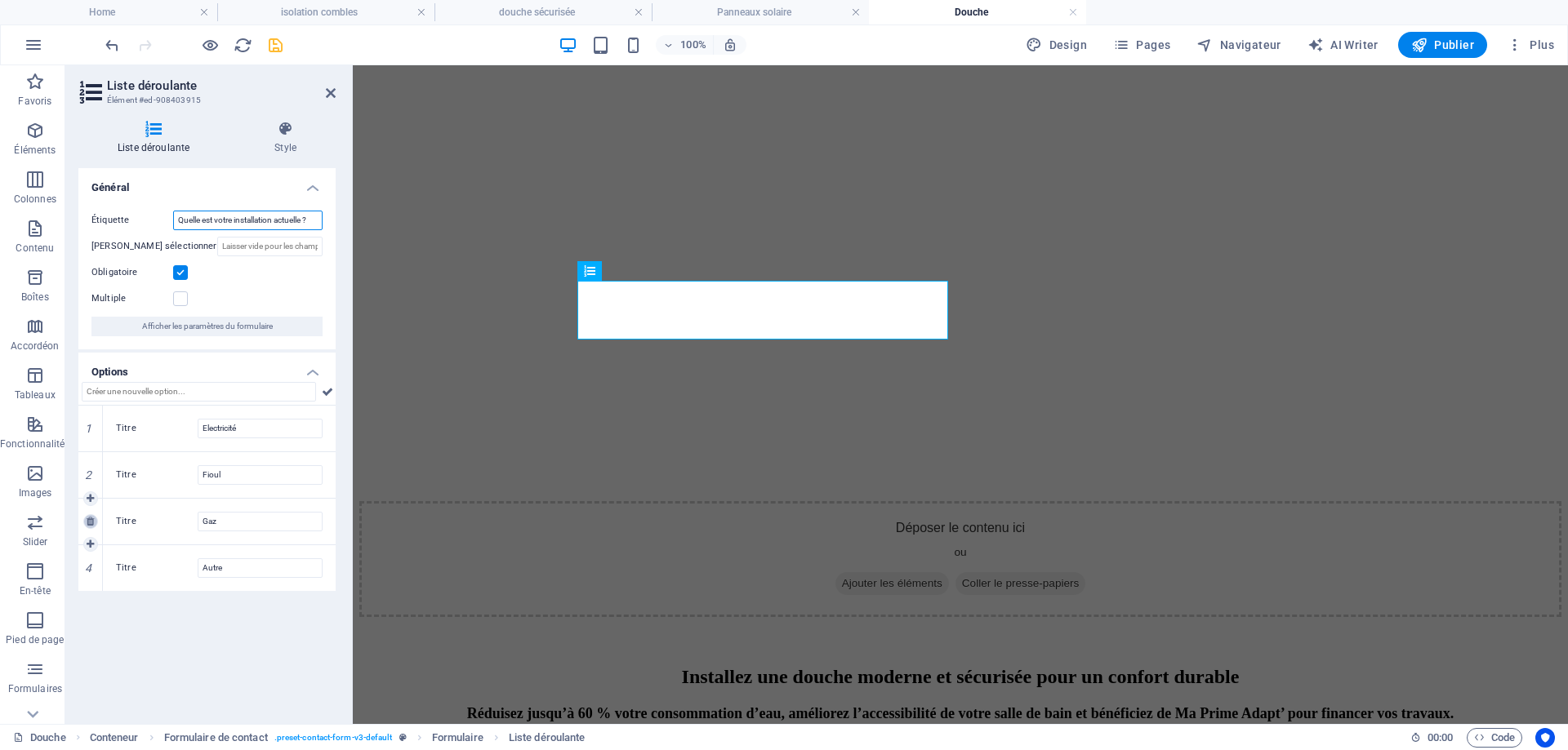
type input "Autre"
click at [85, 520] on link at bounding box center [91, 521] width 15 height 15
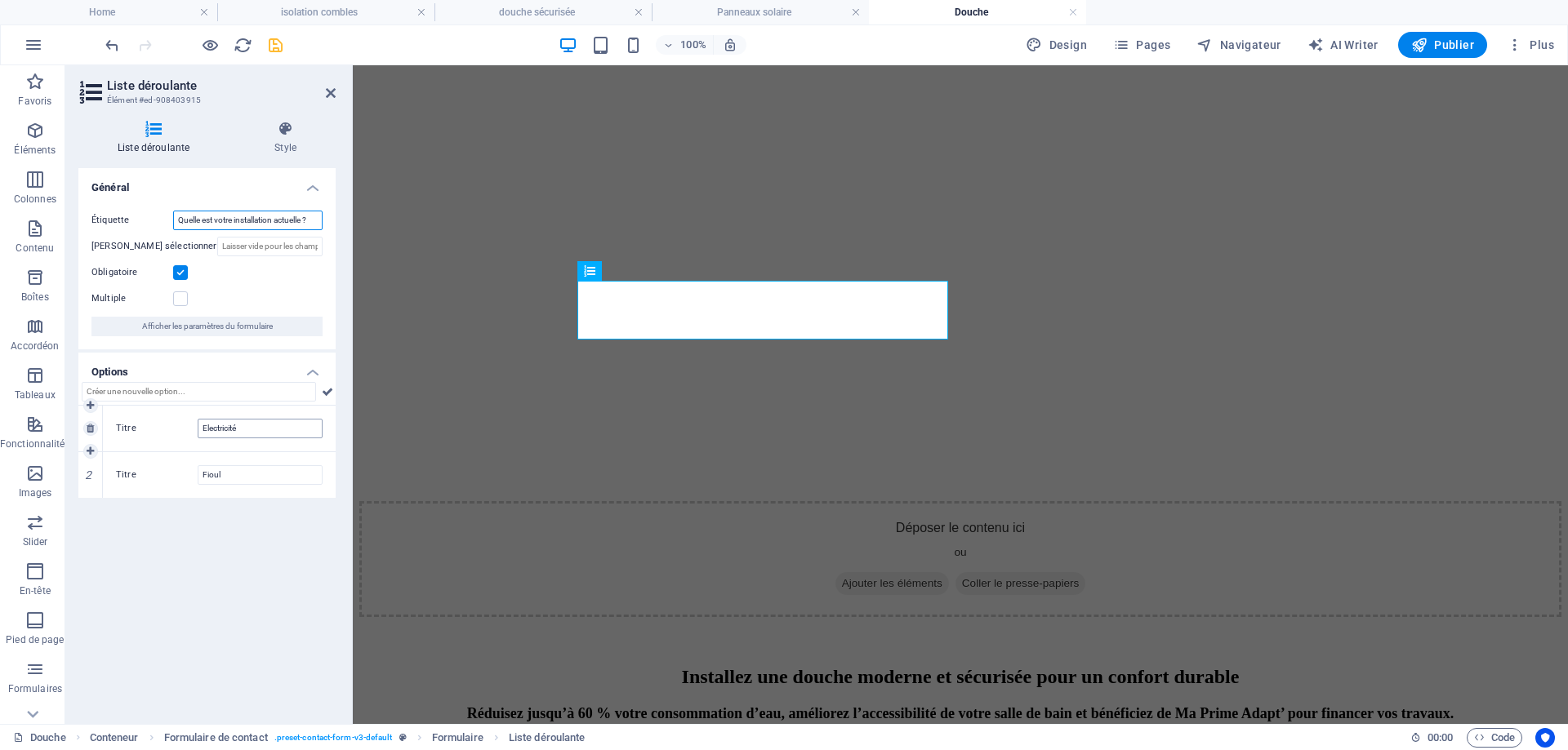
type input "Quelle est votre installation actuelle ?"
click at [223, 434] on input "Electricité" at bounding box center [260, 428] width 125 height 19
type input "Une baignoire"
click at [245, 471] on input "Fioul" at bounding box center [260, 475] width 125 height 19
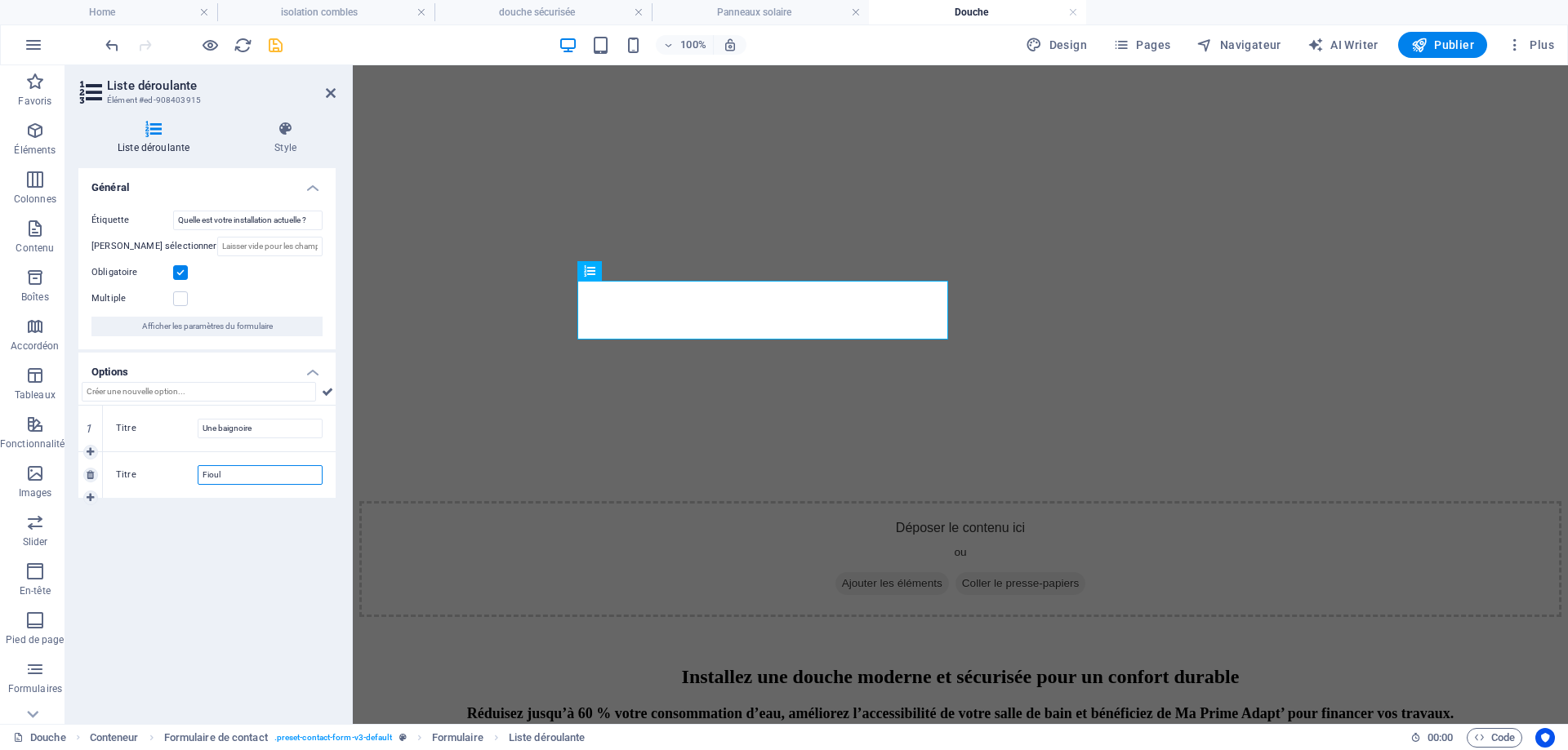
click at [245, 471] on input "Fioul" at bounding box center [260, 475] width 125 height 19
type input "Une douche"
click at [233, 602] on div "Général Étiquette Quelle est votre installation actuelle ? Veuillez sélectionne…" at bounding box center [207, 439] width 257 height 543
drag, startPoint x: 262, startPoint y: 34, endPoint x: 276, endPoint y: 48, distance: 19.8
click at [276, 48] on icon "save" at bounding box center [276, 45] width 18 height 18
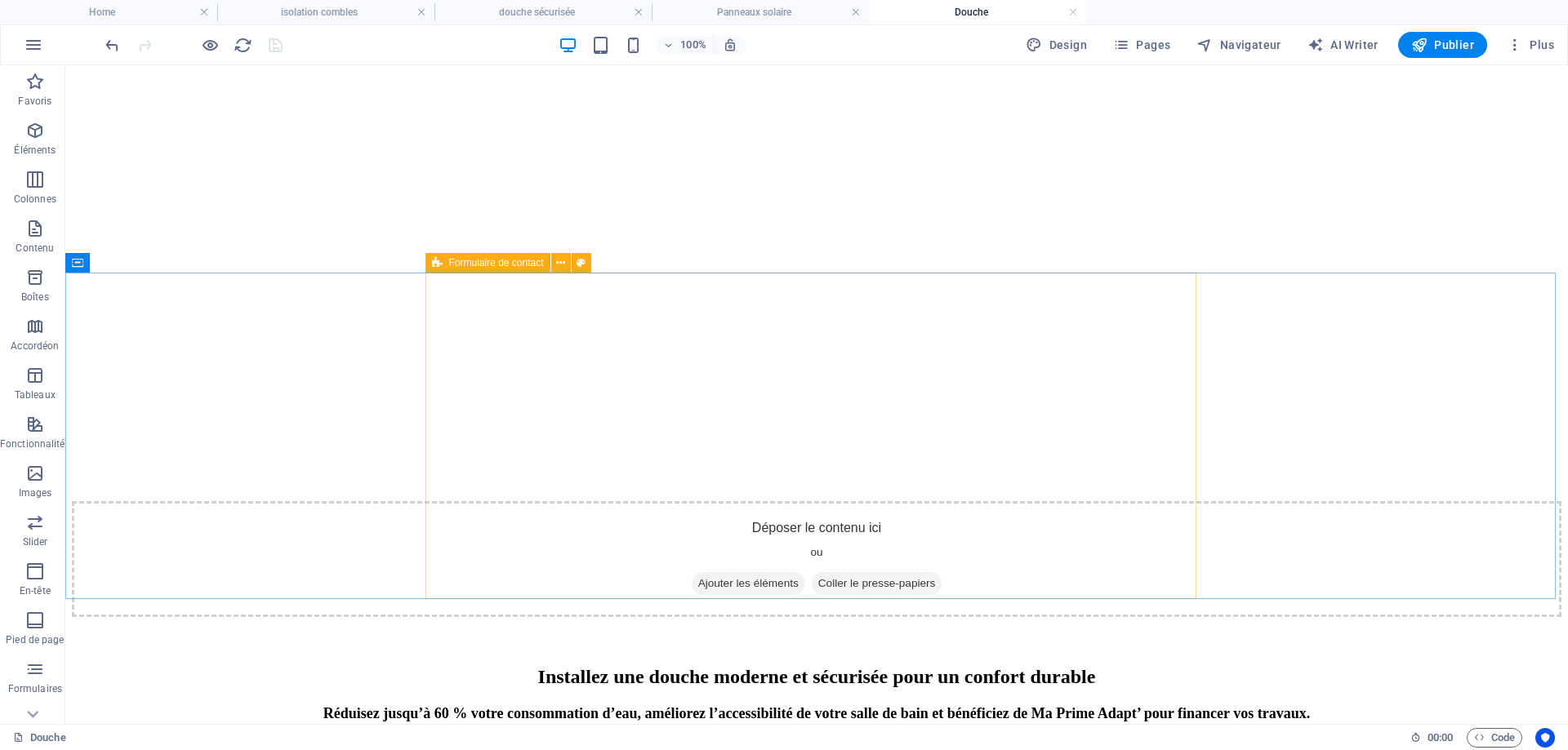
click at [435, 271] on icon at bounding box center [437, 263] width 11 height 19
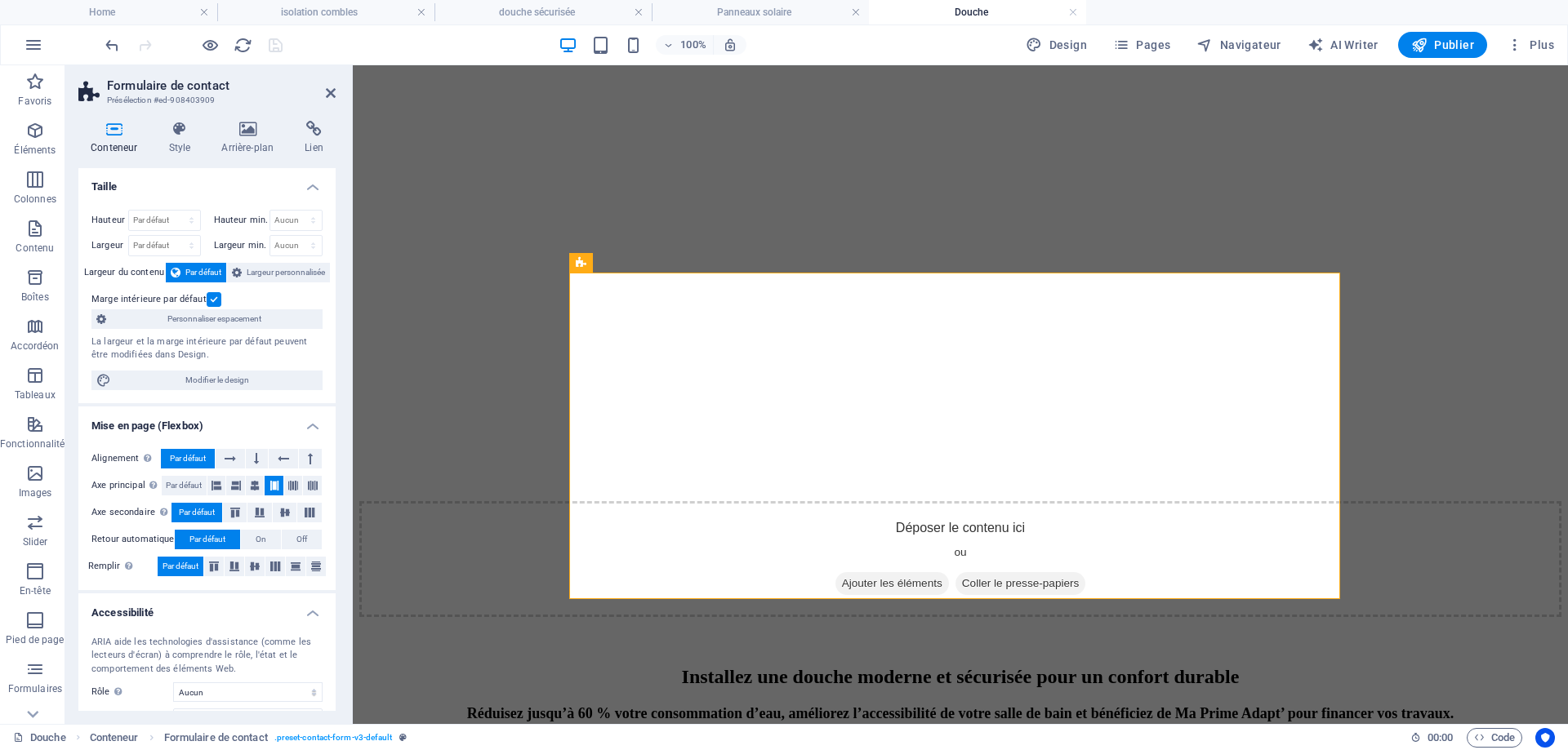
scroll to position [0, 0]
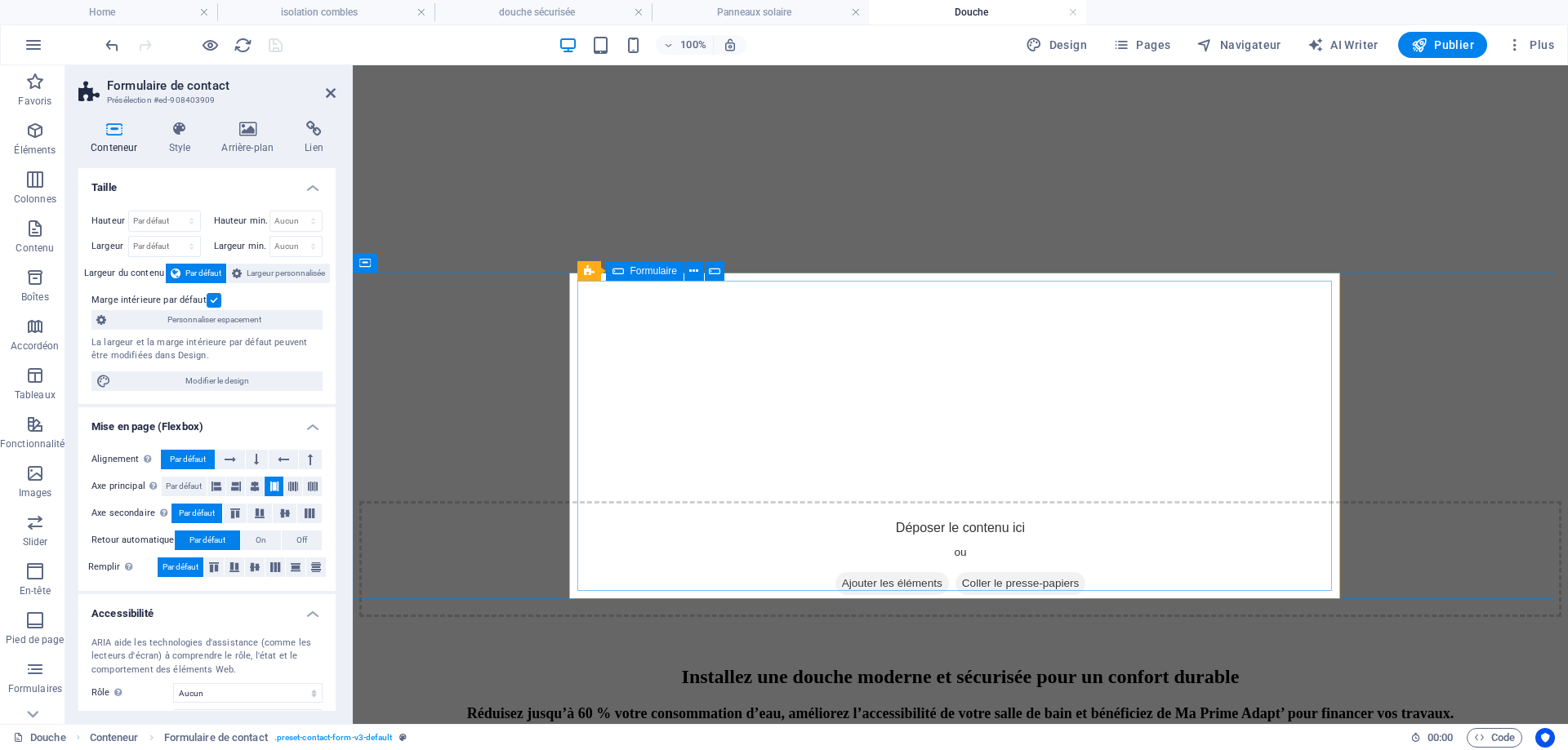
click at [624, 268] on div "Formulaire" at bounding box center [645, 271] width 77 height 19
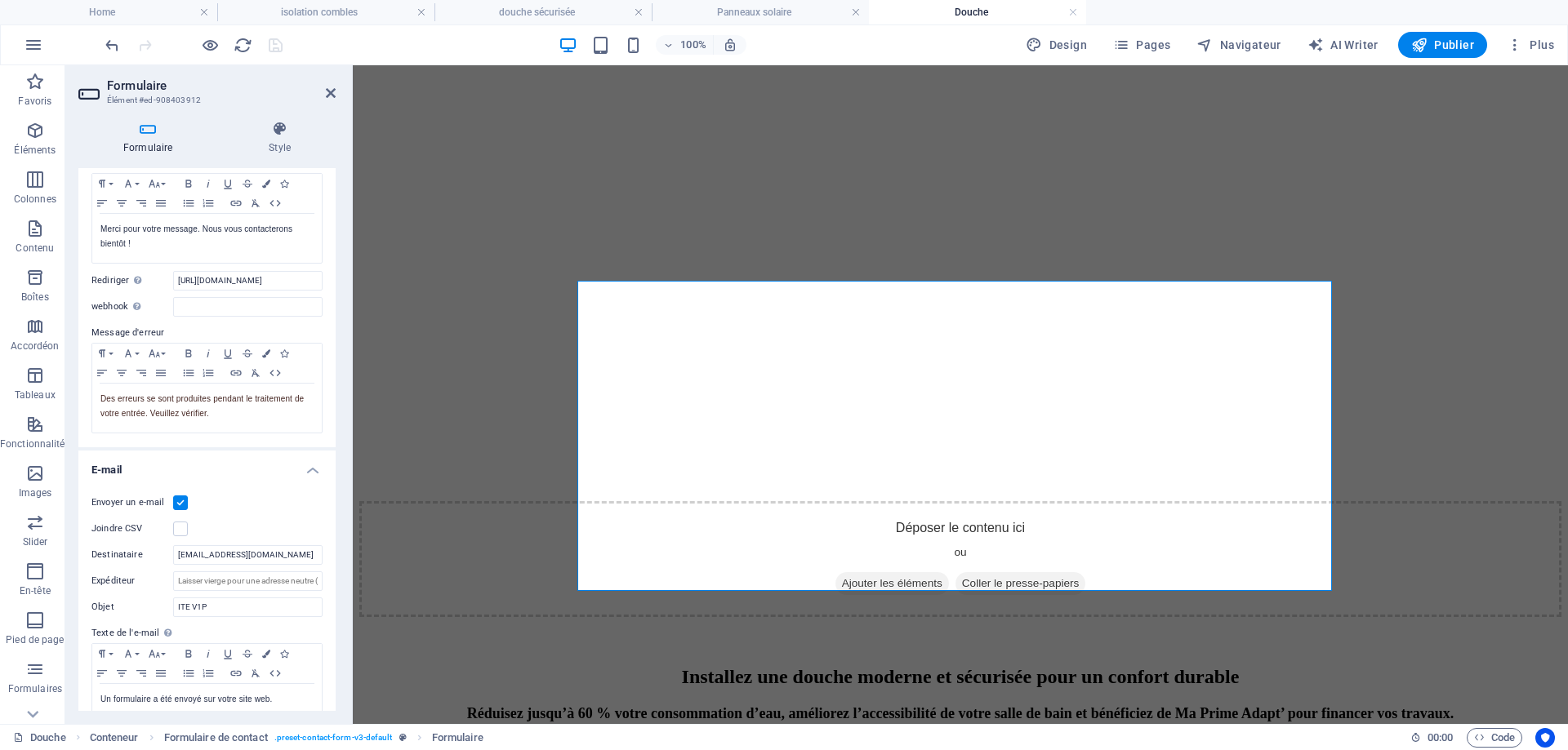
scroll to position [163, 0]
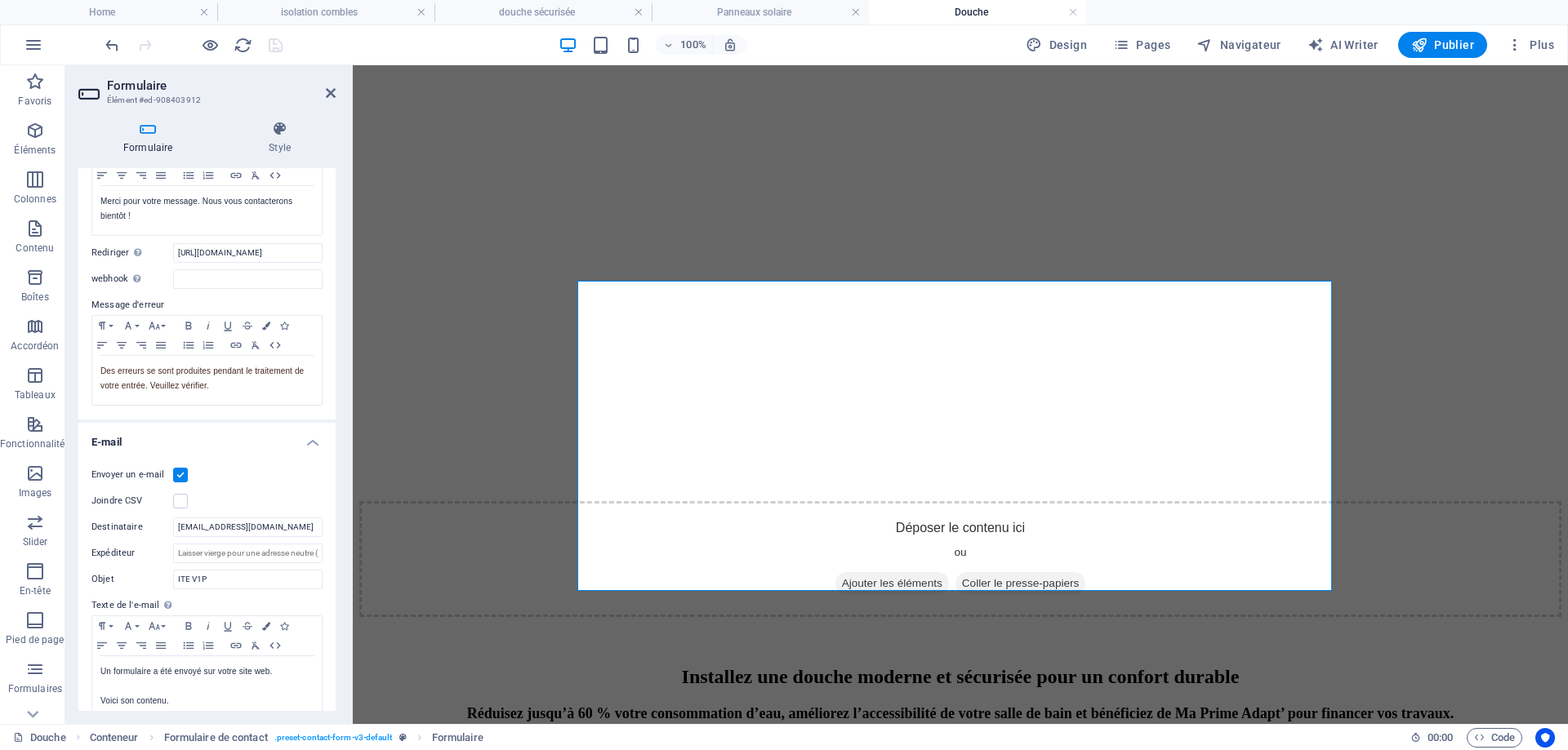
click at [177, 475] on label at bounding box center [181, 476] width 15 height 15
click at [0, 0] on input "Envoyer un e-mail" at bounding box center [0, 0] width 0 height 0
click at [658, 549] on icon at bounding box center [656, 548] width 9 height 17
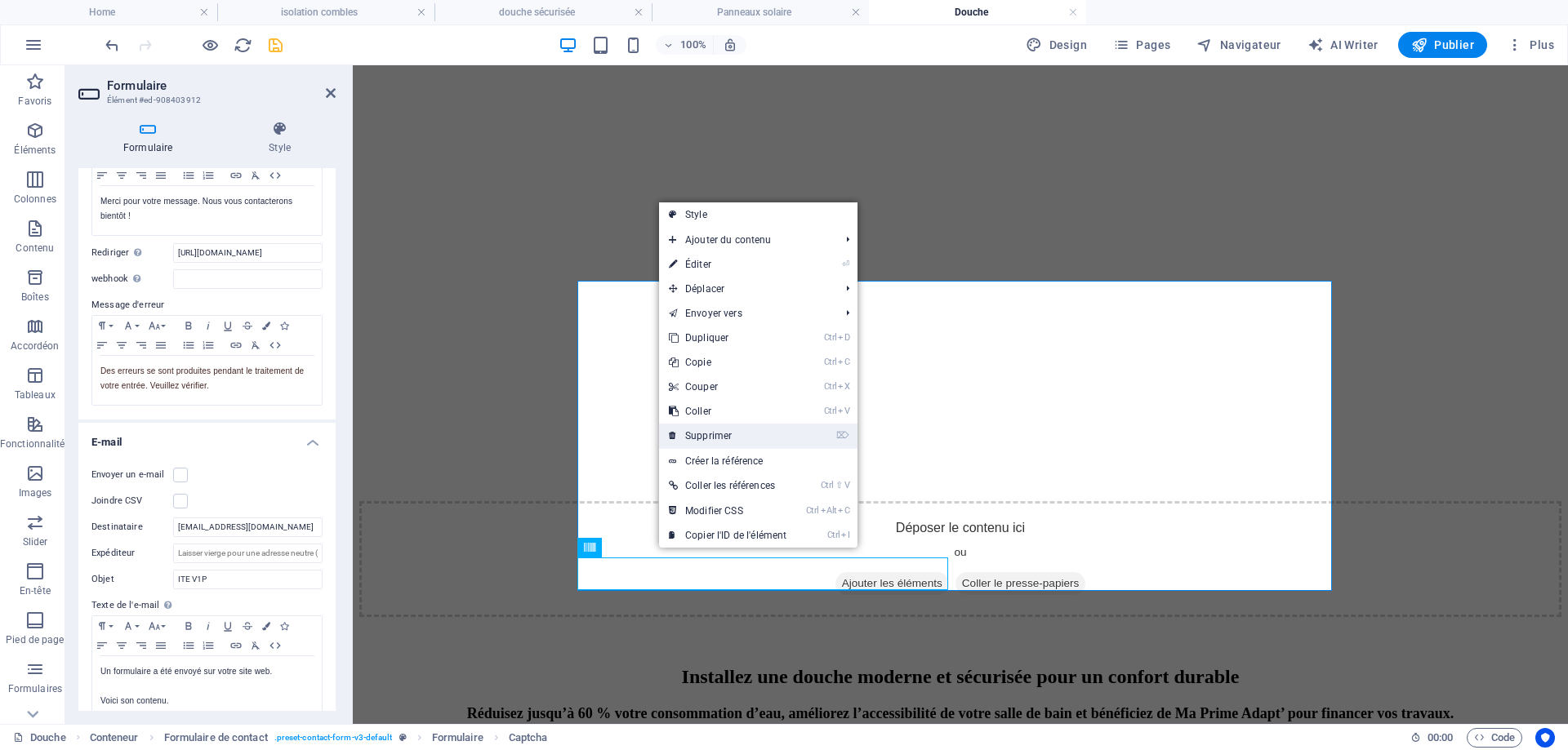
click at [740, 438] on link "⌦ Supprimer" at bounding box center [728, 436] width 137 height 25
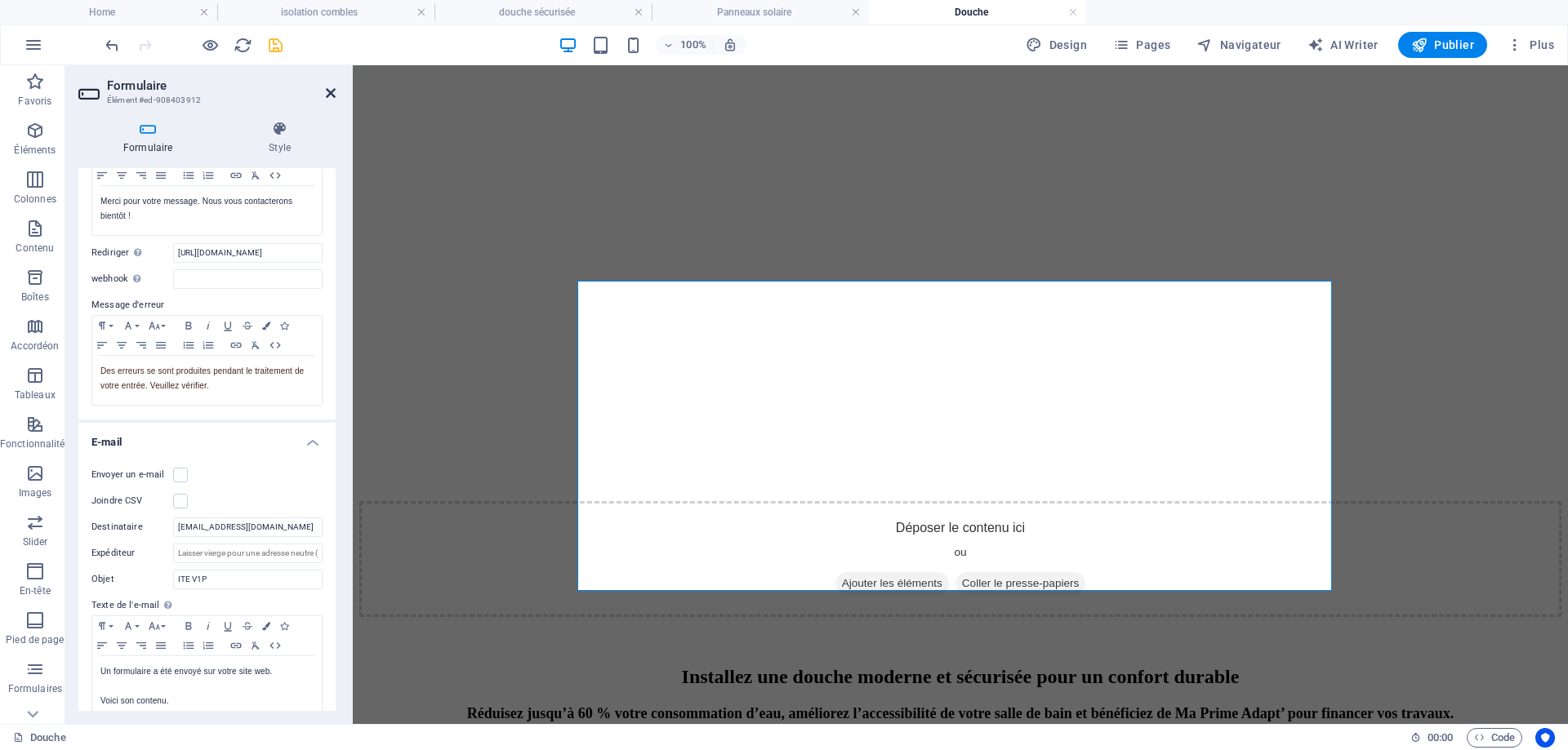
click at [333, 99] on link at bounding box center [331, 93] width 10 height 14
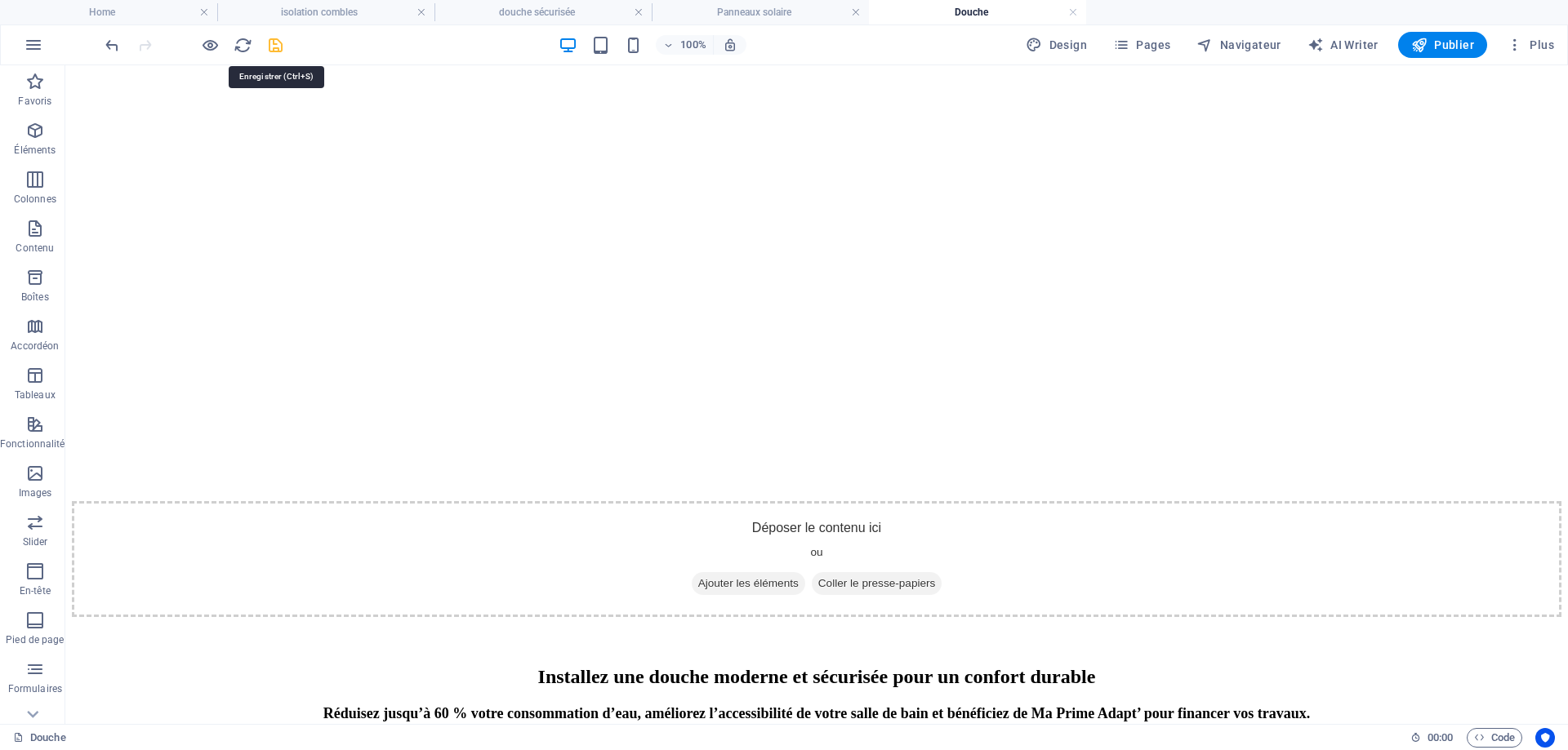
drag, startPoint x: 278, startPoint y: 42, endPoint x: 213, endPoint y: 18, distance: 69.3
click at [278, 42] on icon "save" at bounding box center [276, 45] width 18 height 18
click at [1452, 48] on span "Publier" at bounding box center [1443, 45] width 62 height 17
